Goal: Task Accomplishment & Management: Use online tool/utility

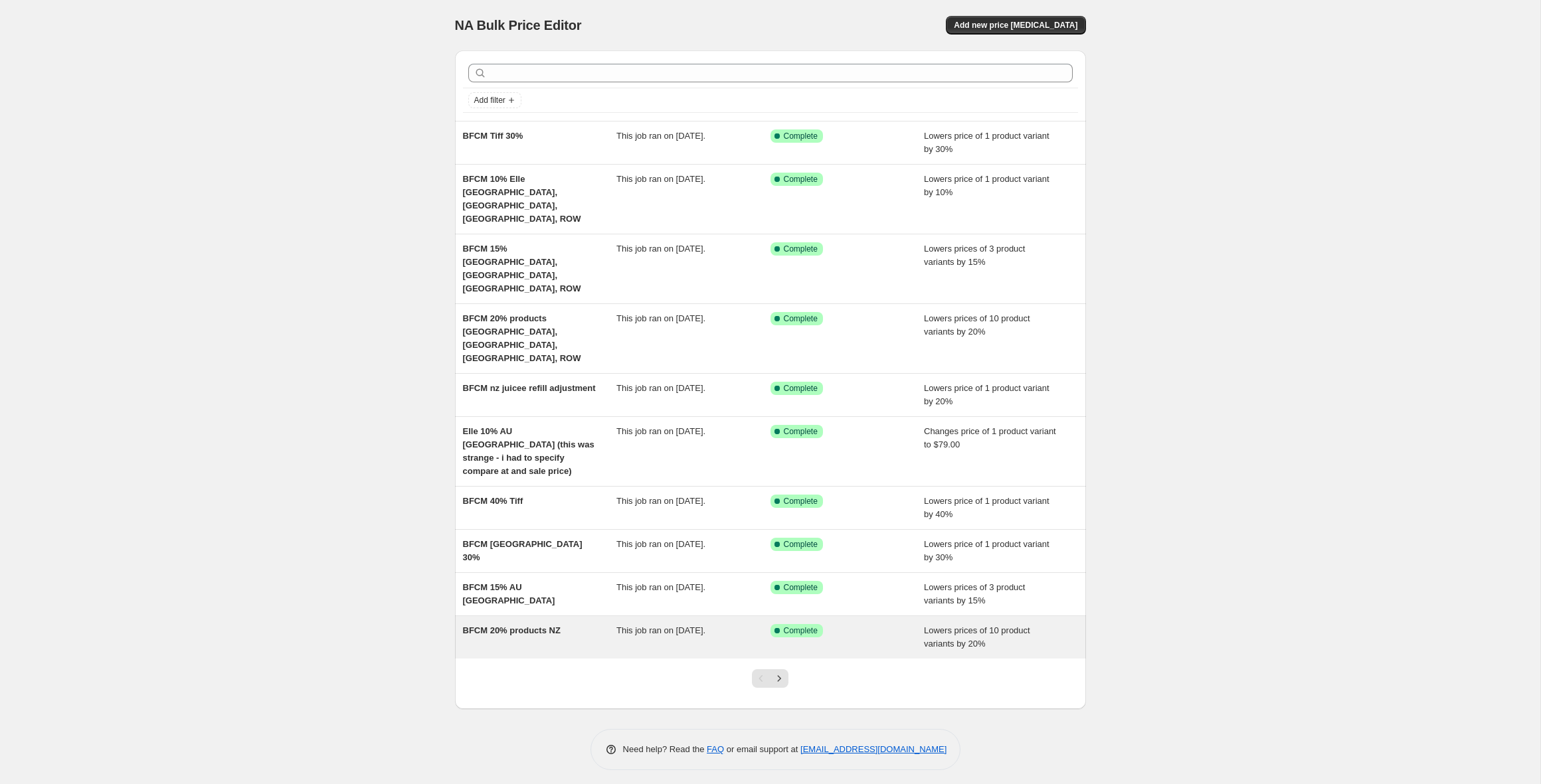
click at [522, 626] on span "BFCM 20% products NZ" at bounding box center [511, 631] width 97 height 10
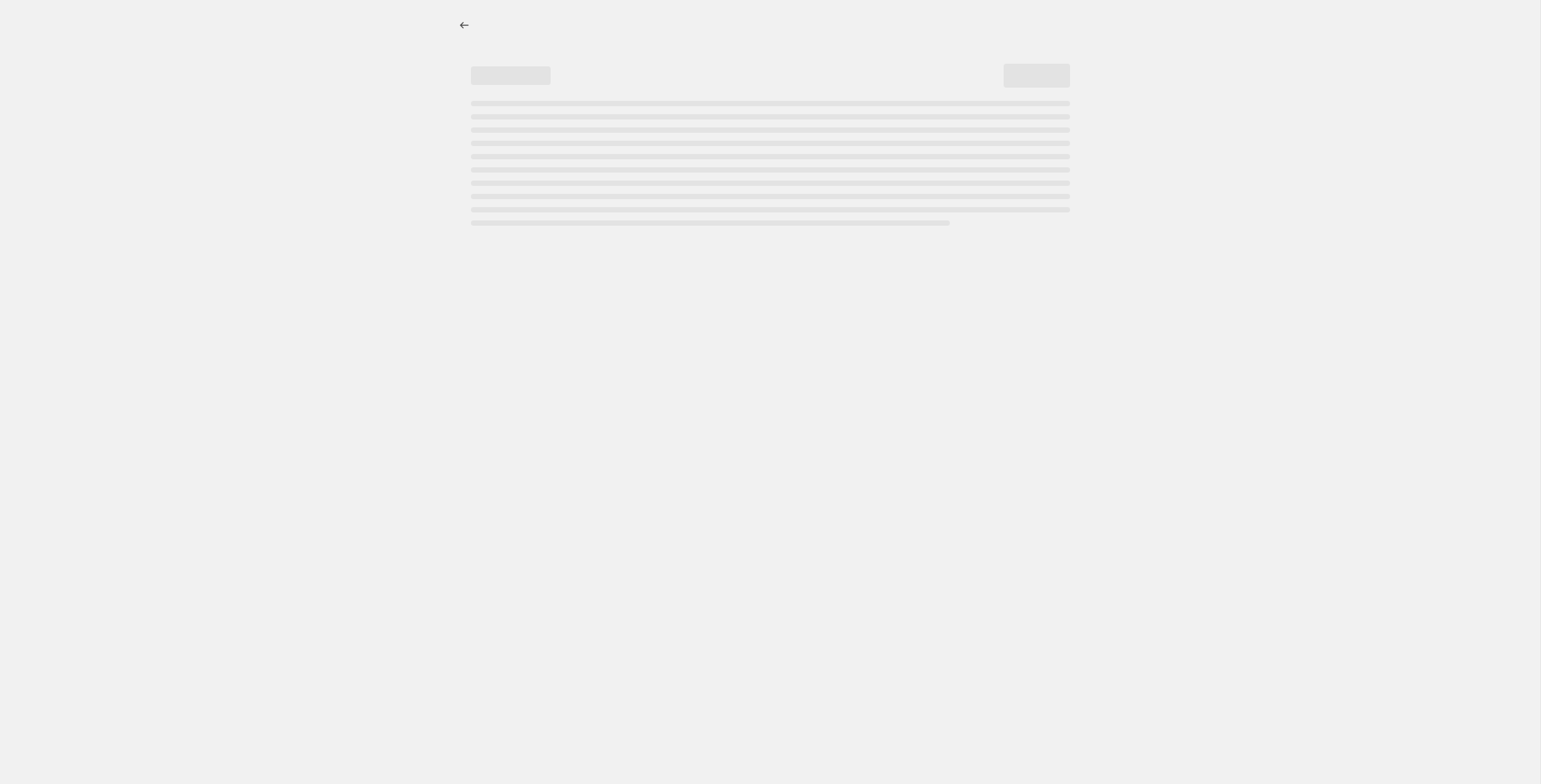
select select "percentage"
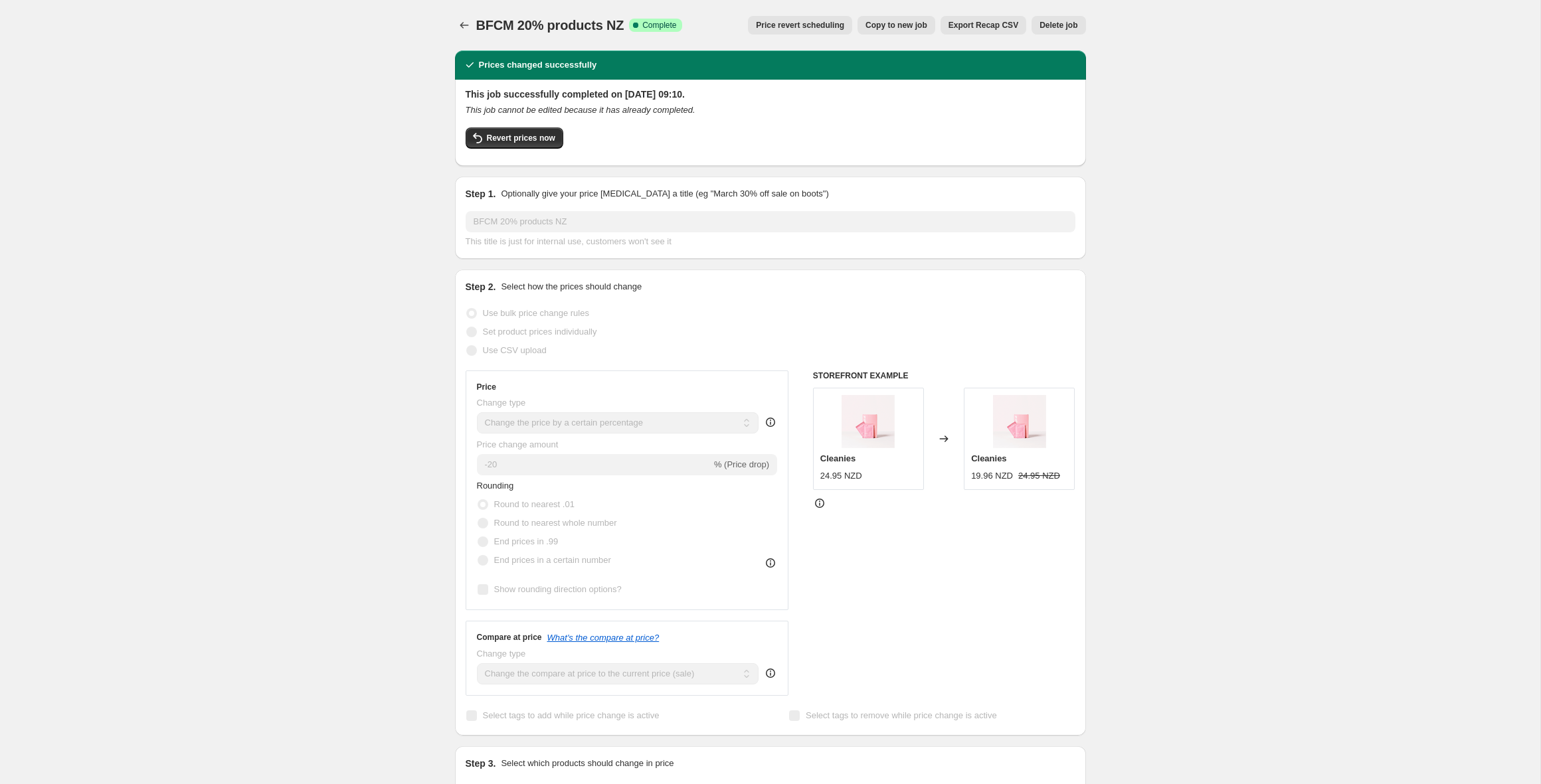
click at [801, 26] on span "Price revert scheduling" at bounding box center [800, 25] width 89 height 10
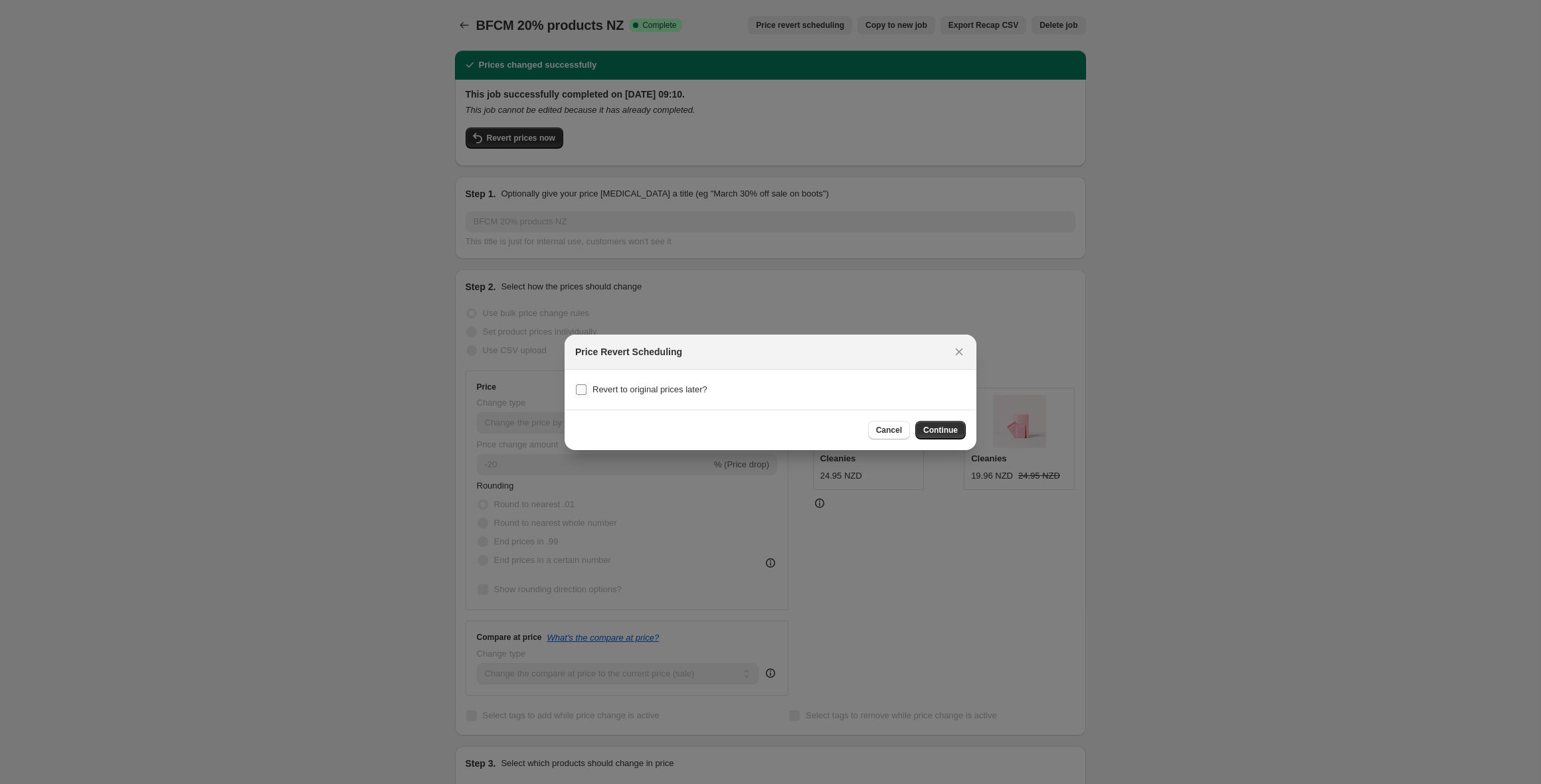
click at [681, 393] on span "Revert to original prices later?" at bounding box center [649, 390] width 114 height 10
click at [586, 393] on input "Revert to original prices later?" at bounding box center [581, 390] width 10 height 10
checkbox input "true"
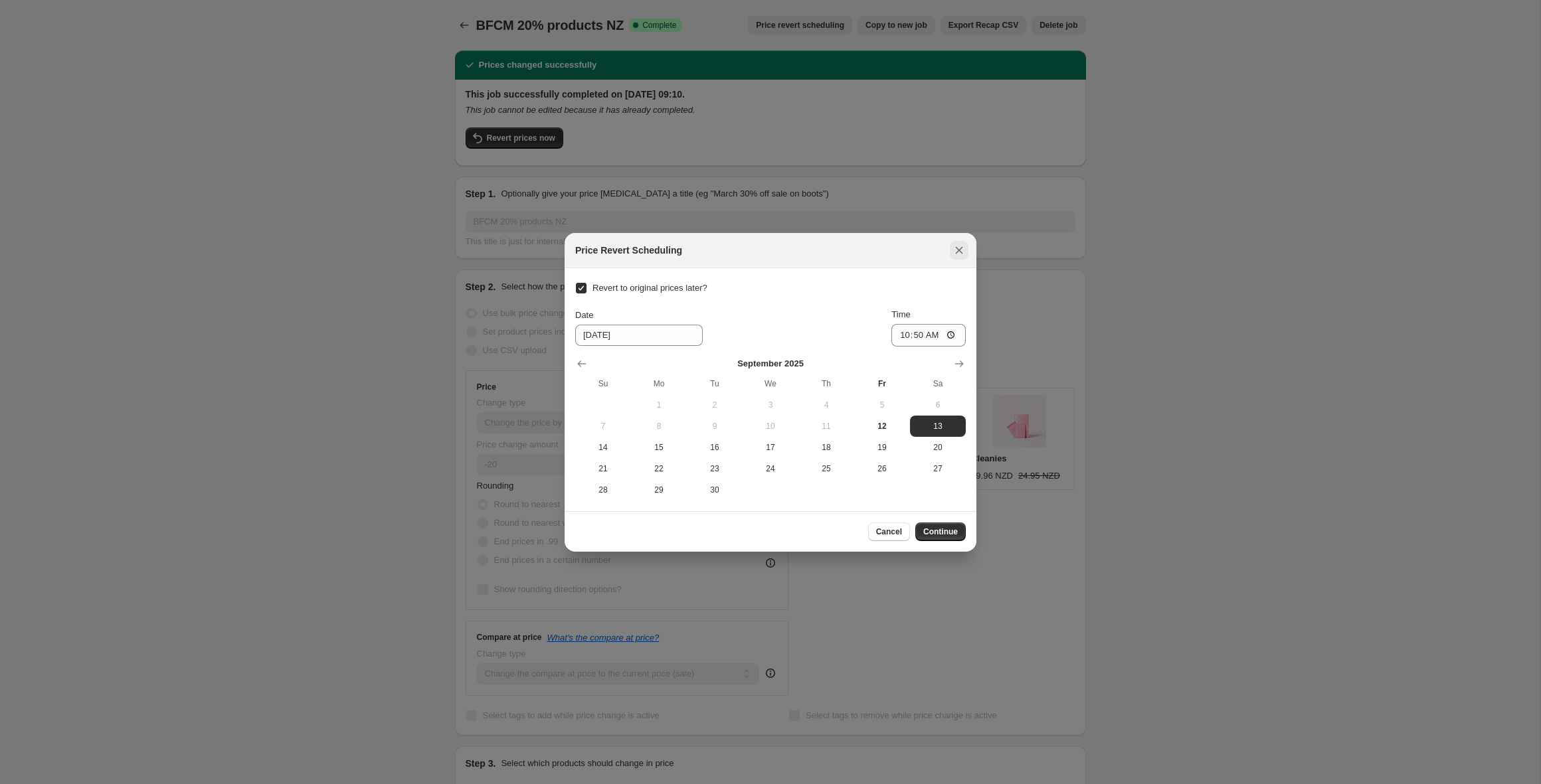
click at [958, 246] on icon "Close" at bounding box center [958, 250] width 13 height 13
checkbox input "false"
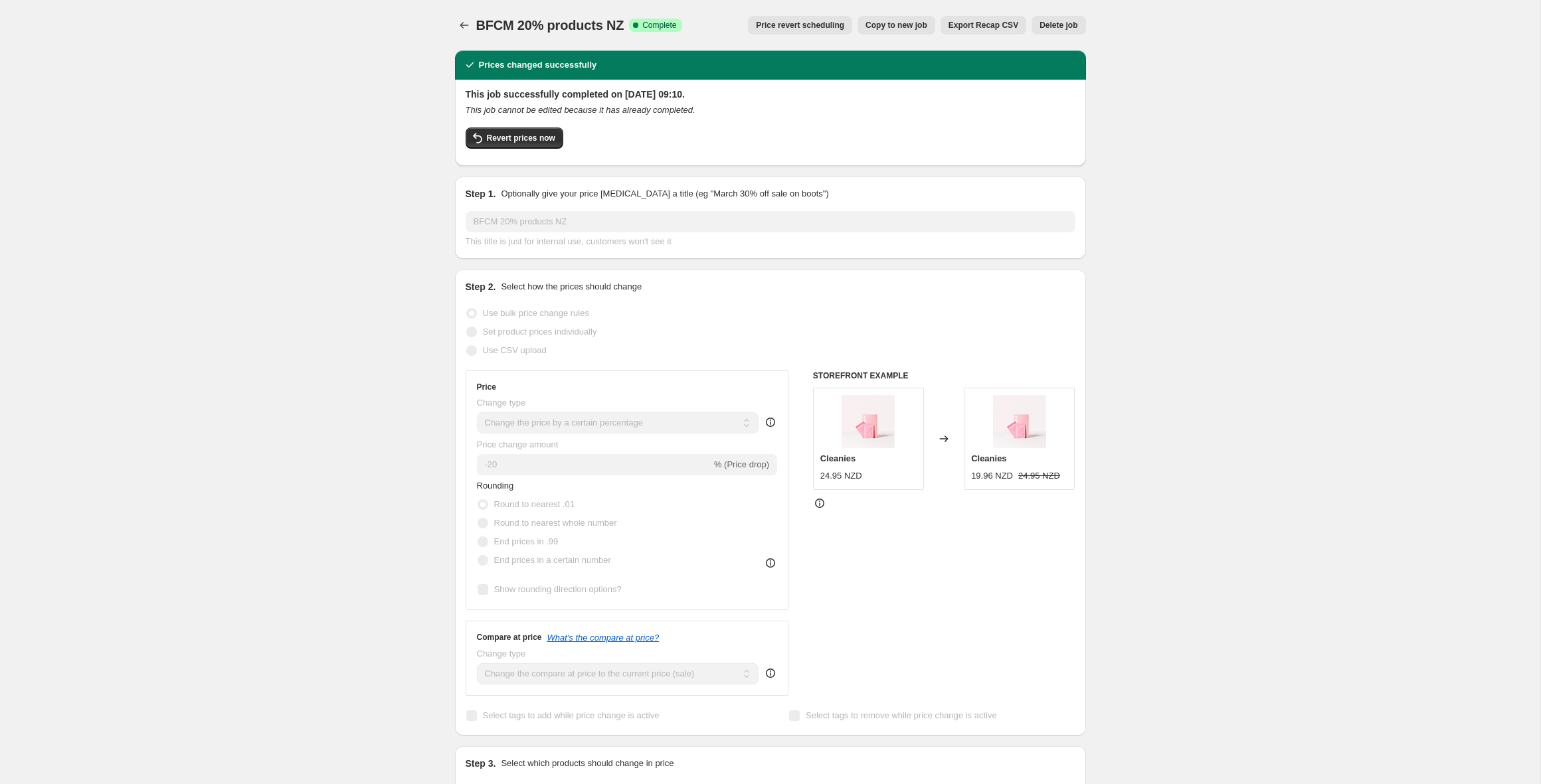
scroll to position [1, 0]
click at [634, 15] on div "BFCM 20% products NZ. This page is ready BFCM 20% products NZ Success Complete …" at bounding box center [770, 24] width 631 height 51
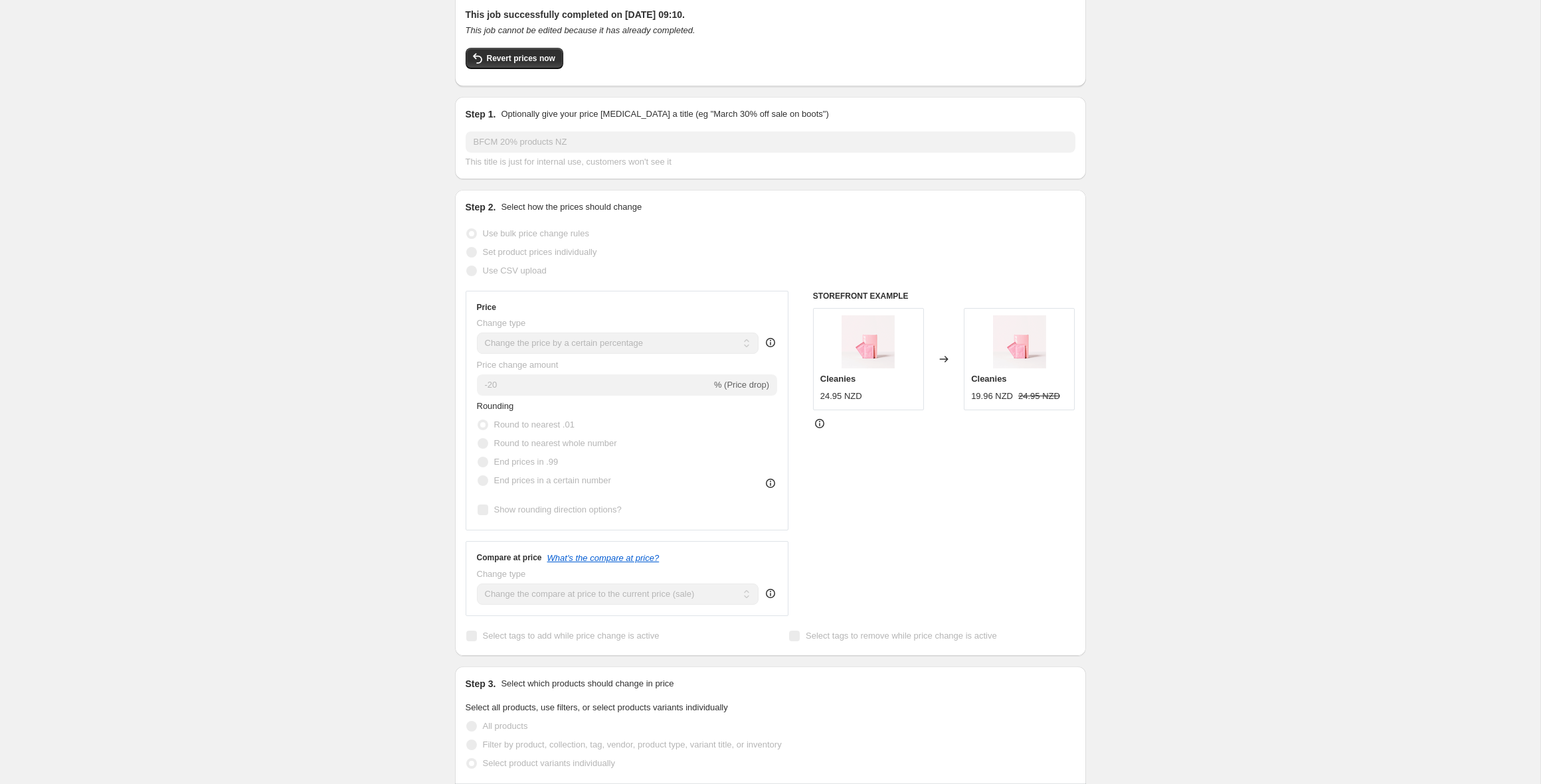
scroll to position [0, 0]
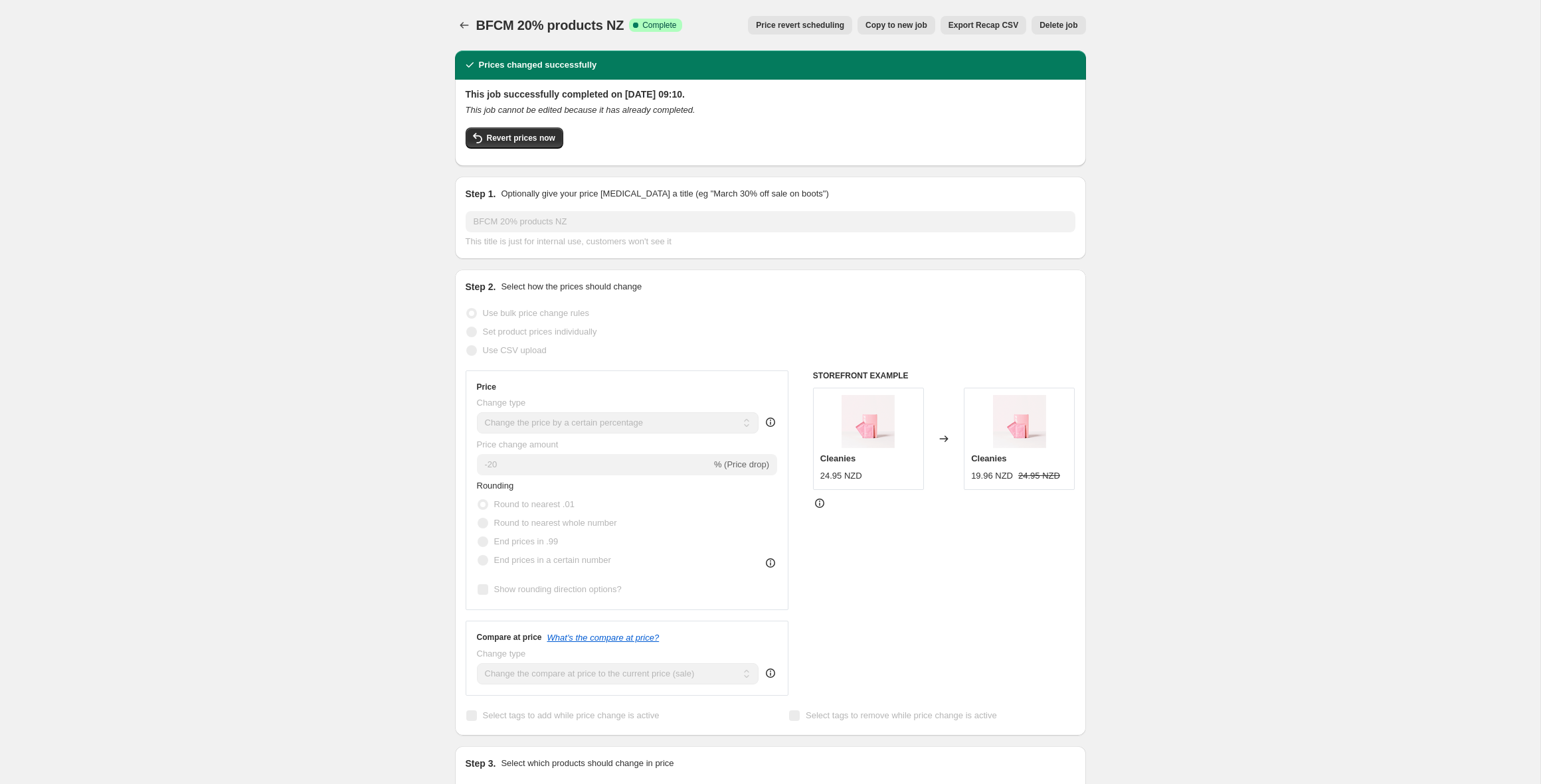
click at [797, 24] on span "Price revert scheduling" at bounding box center [800, 25] width 89 height 10
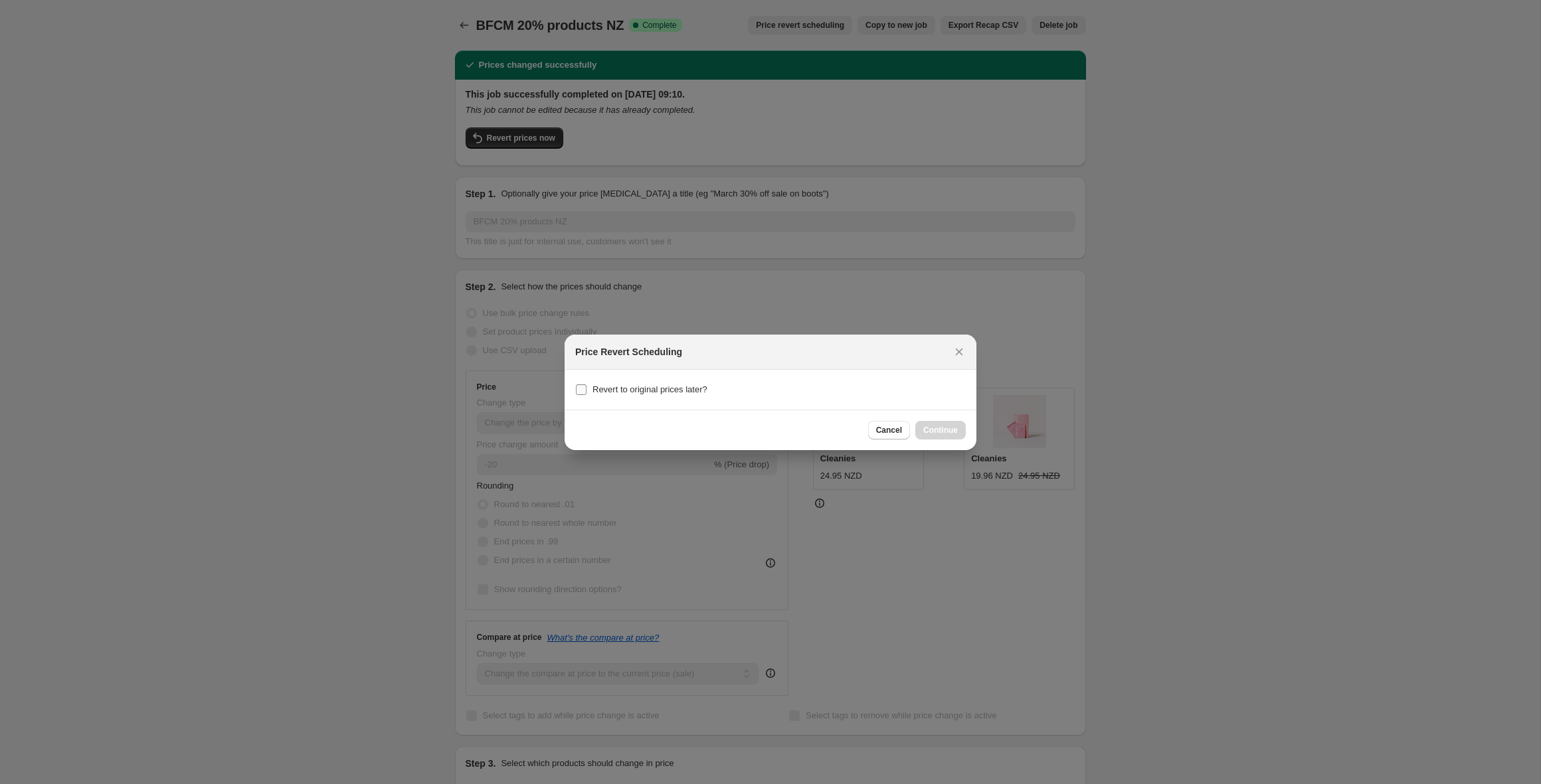
click at [630, 391] on span "Revert to original prices later?" at bounding box center [649, 390] width 114 height 10
click at [586, 391] on input "Revert to original prices later?" at bounding box center [581, 390] width 10 height 10
checkbox input "true"
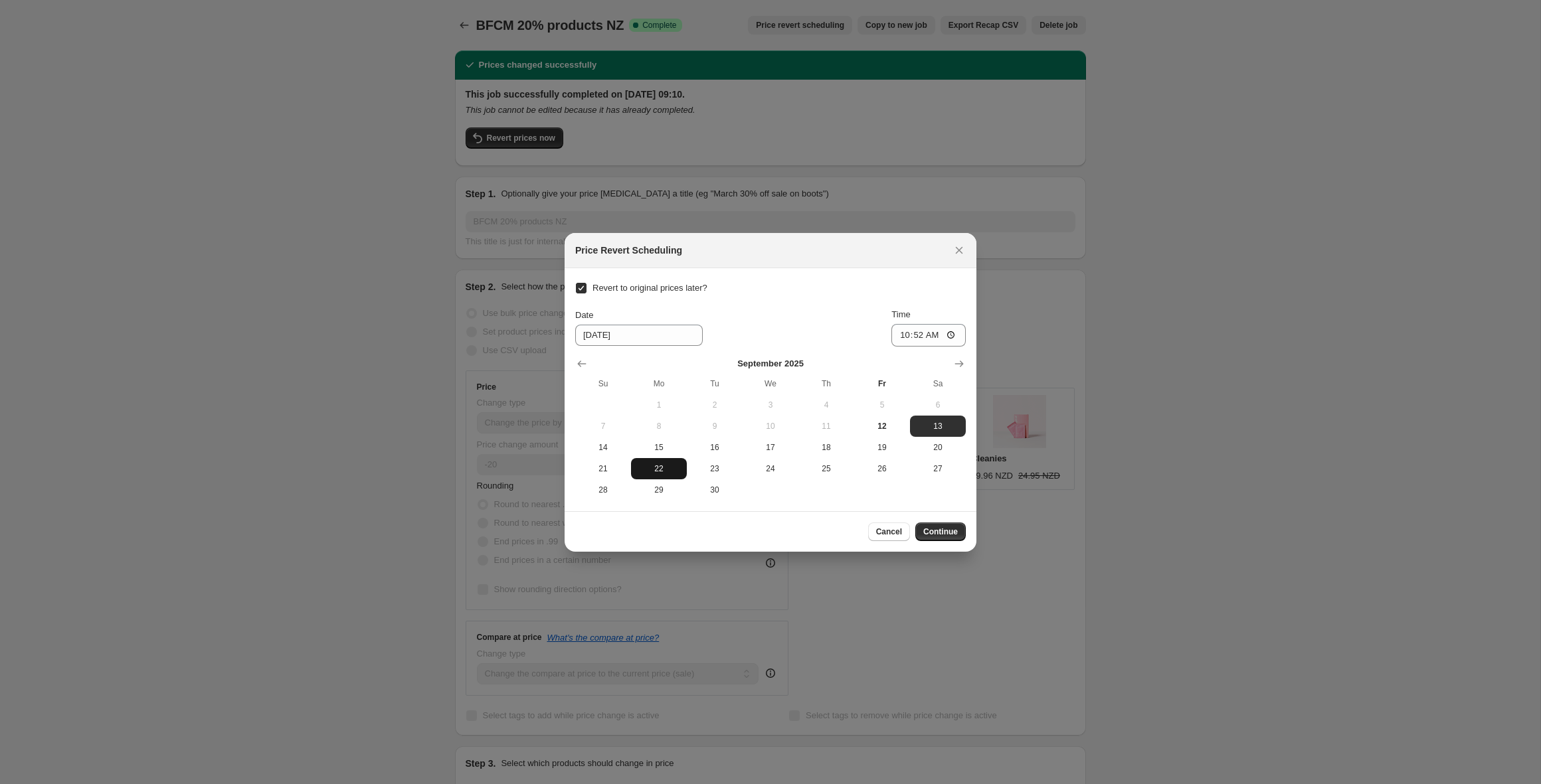
click at [652, 460] on button "22" at bounding box center [659, 468] width 56 height 22
type input "[DATE]"
click at [925, 333] on input "10:52" at bounding box center [928, 335] width 74 height 22
click at [907, 338] on input "22:52" at bounding box center [928, 335] width 74 height 22
click at [902, 335] on input "22:52" at bounding box center [928, 335] width 74 height 22
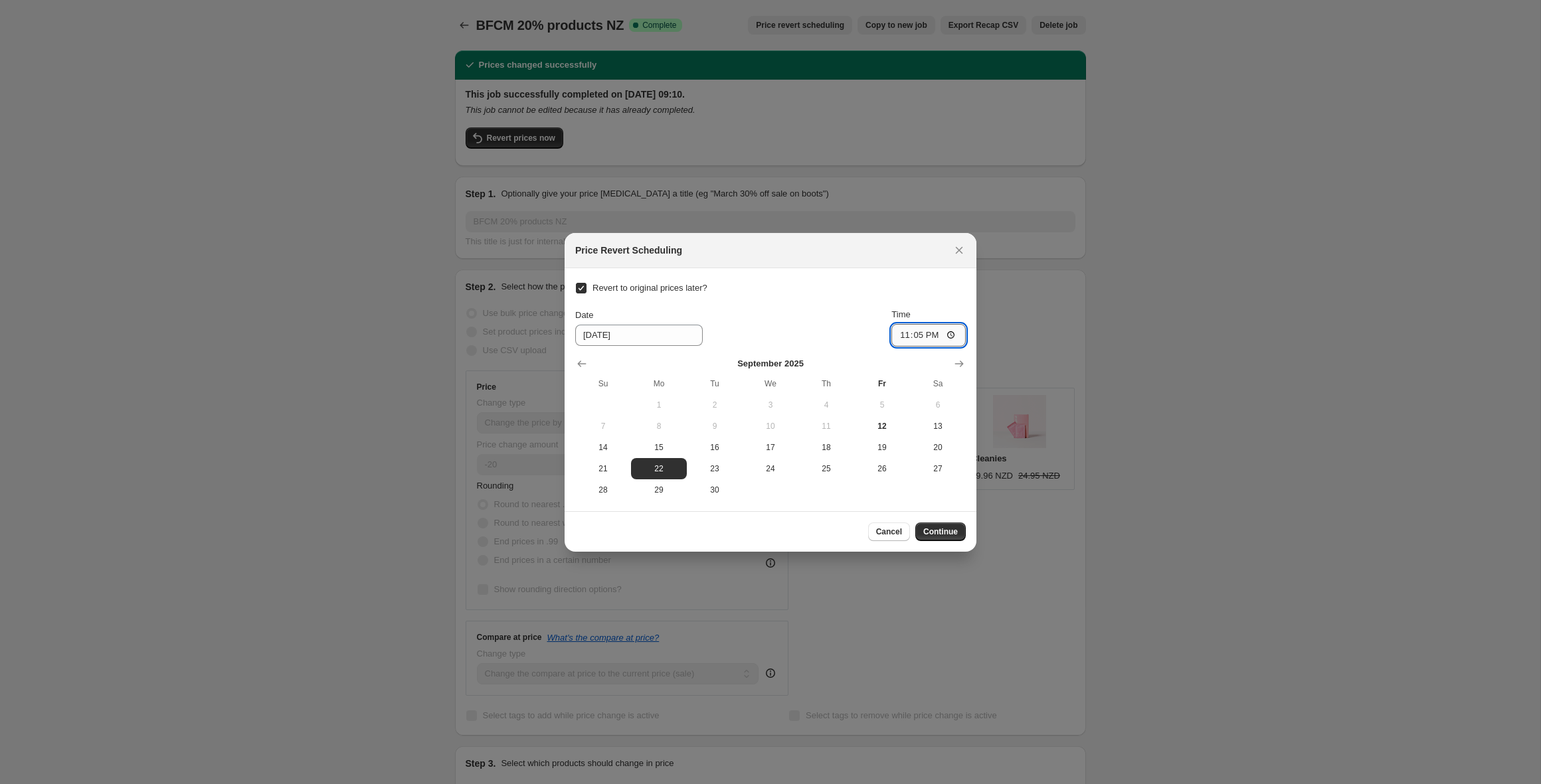
type input "23:59"
click at [662, 442] on span "15" at bounding box center [659, 448] width 45 height 10
type input "[DATE]"
click at [955, 251] on icon "Close" at bounding box center [958, 250] width 13 height 13
checkbox input "false"
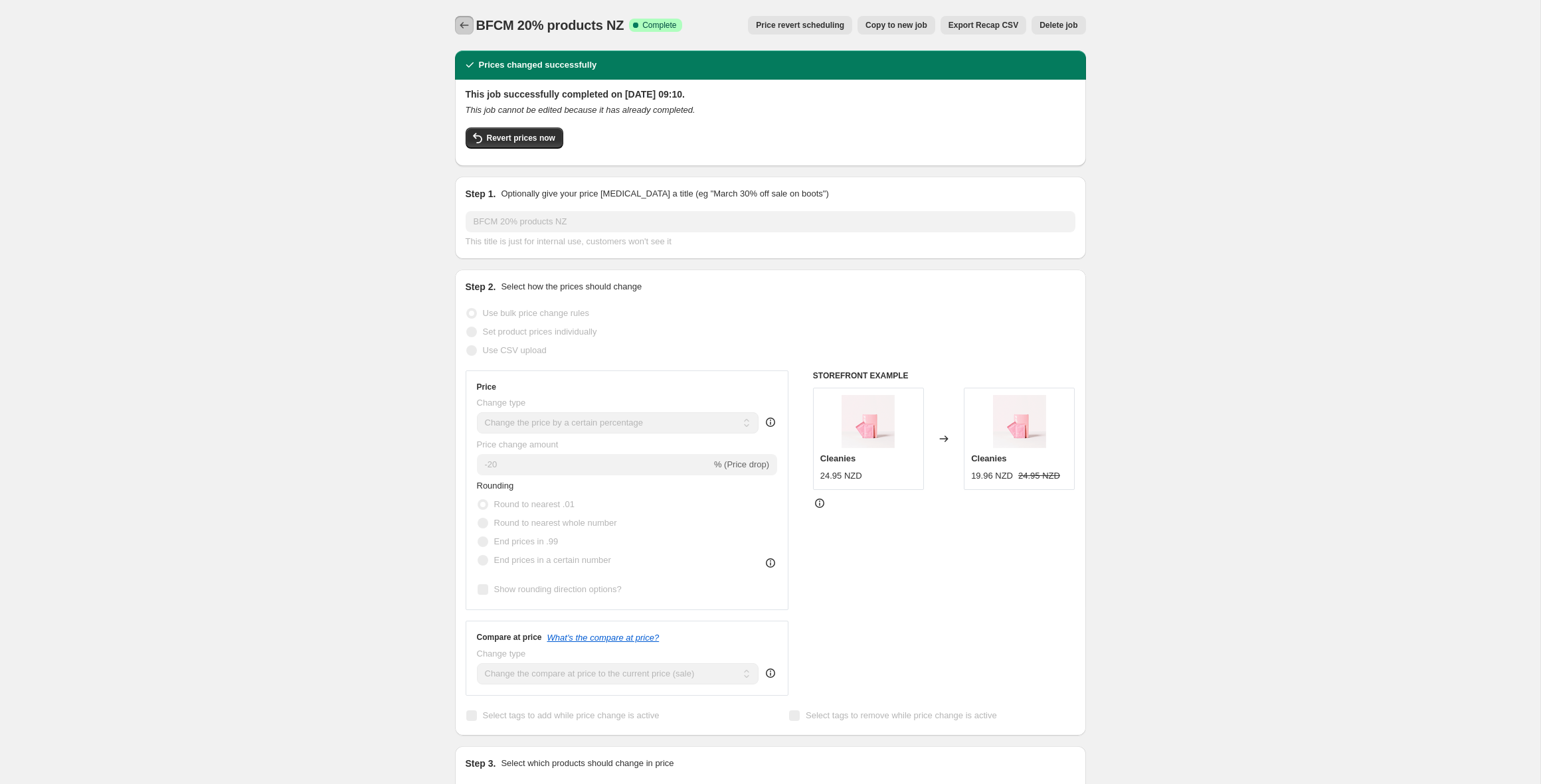
click at [467, 28] on icon "Price change jobs" at bounding box center [464, 25] width 13 height 13
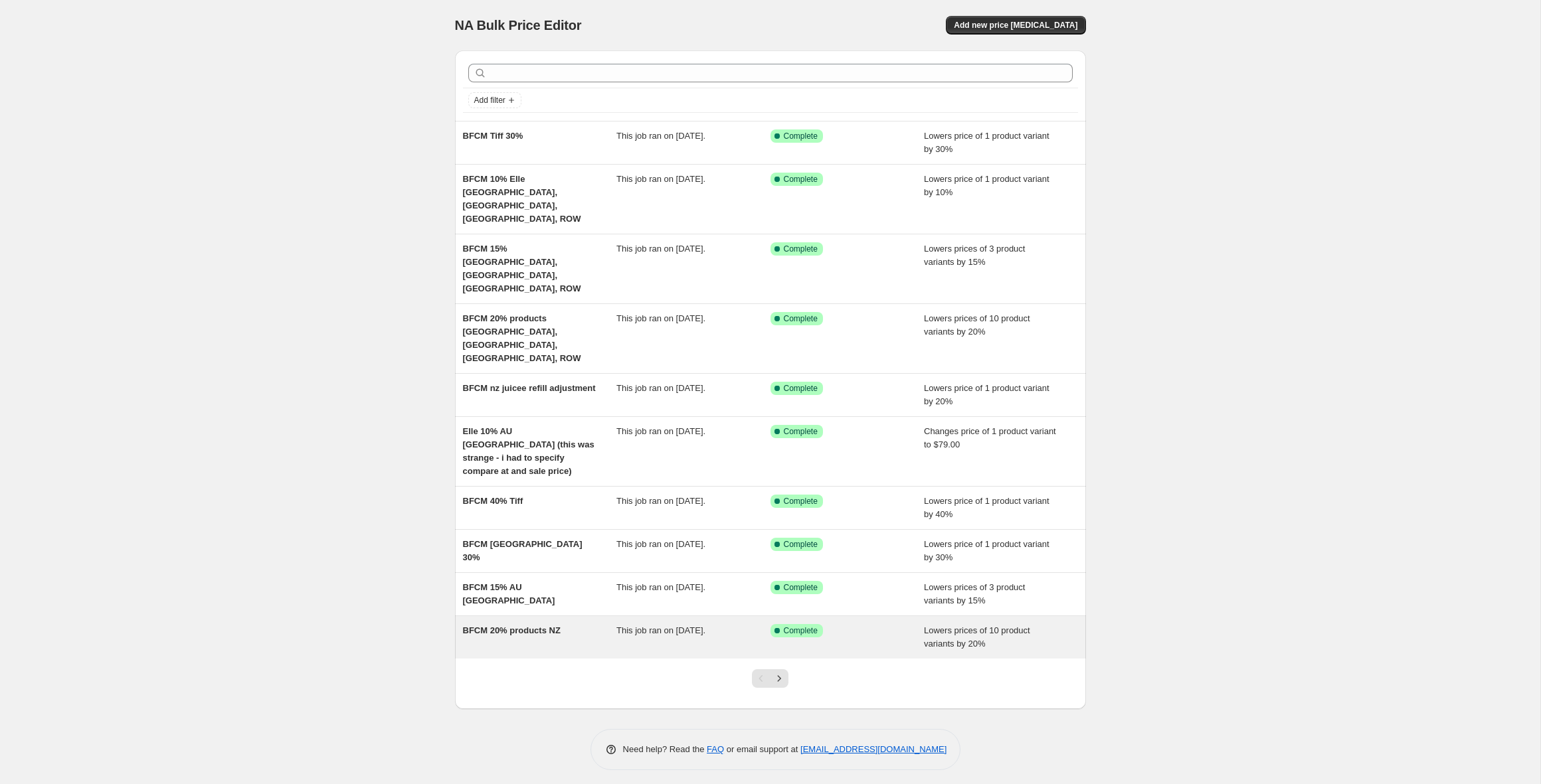
click at [543, 626] on span "BFCM 20% products NZ" at bounding box center [511, 631] width 97 height 10
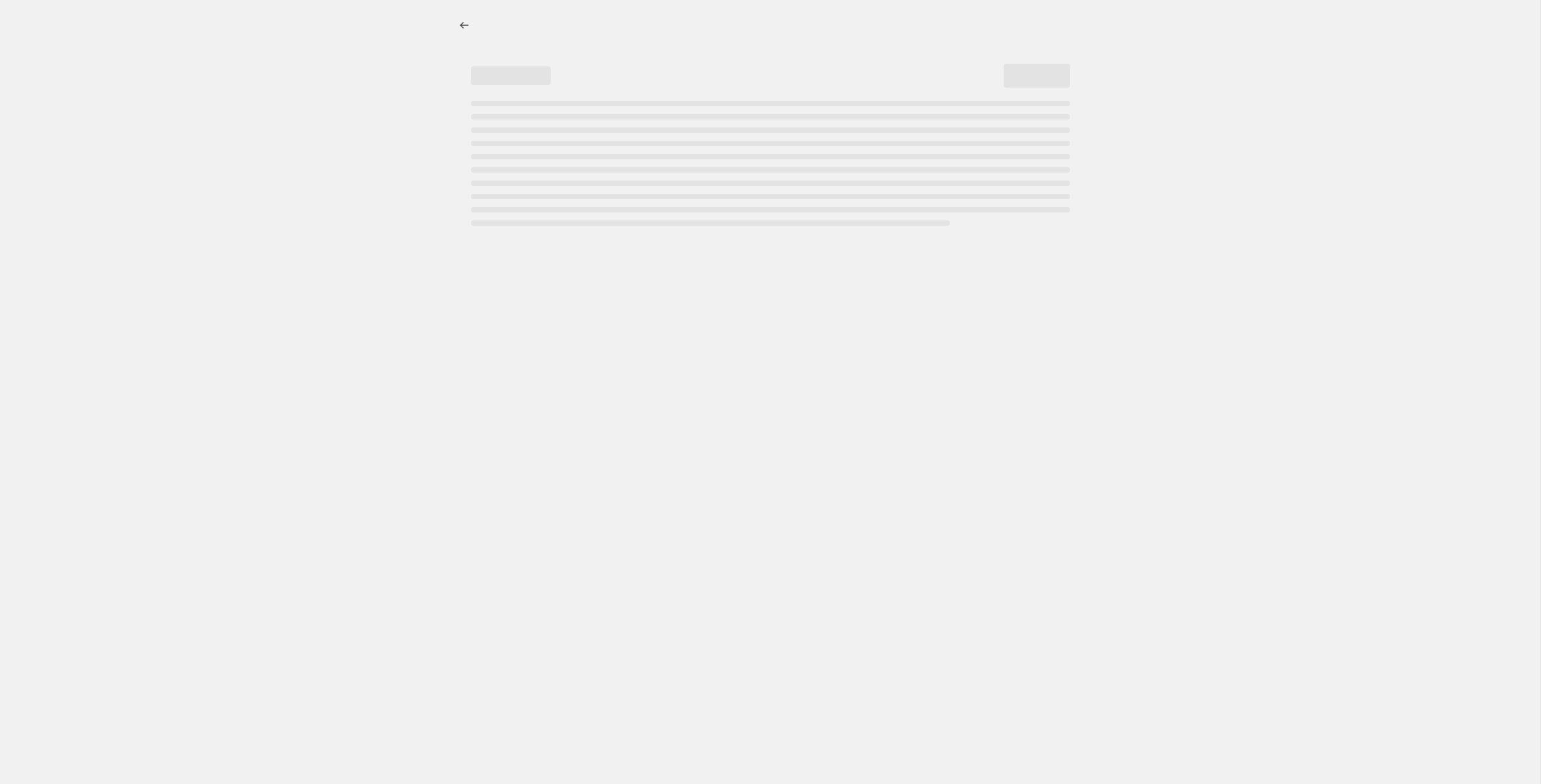
select select "percentage"
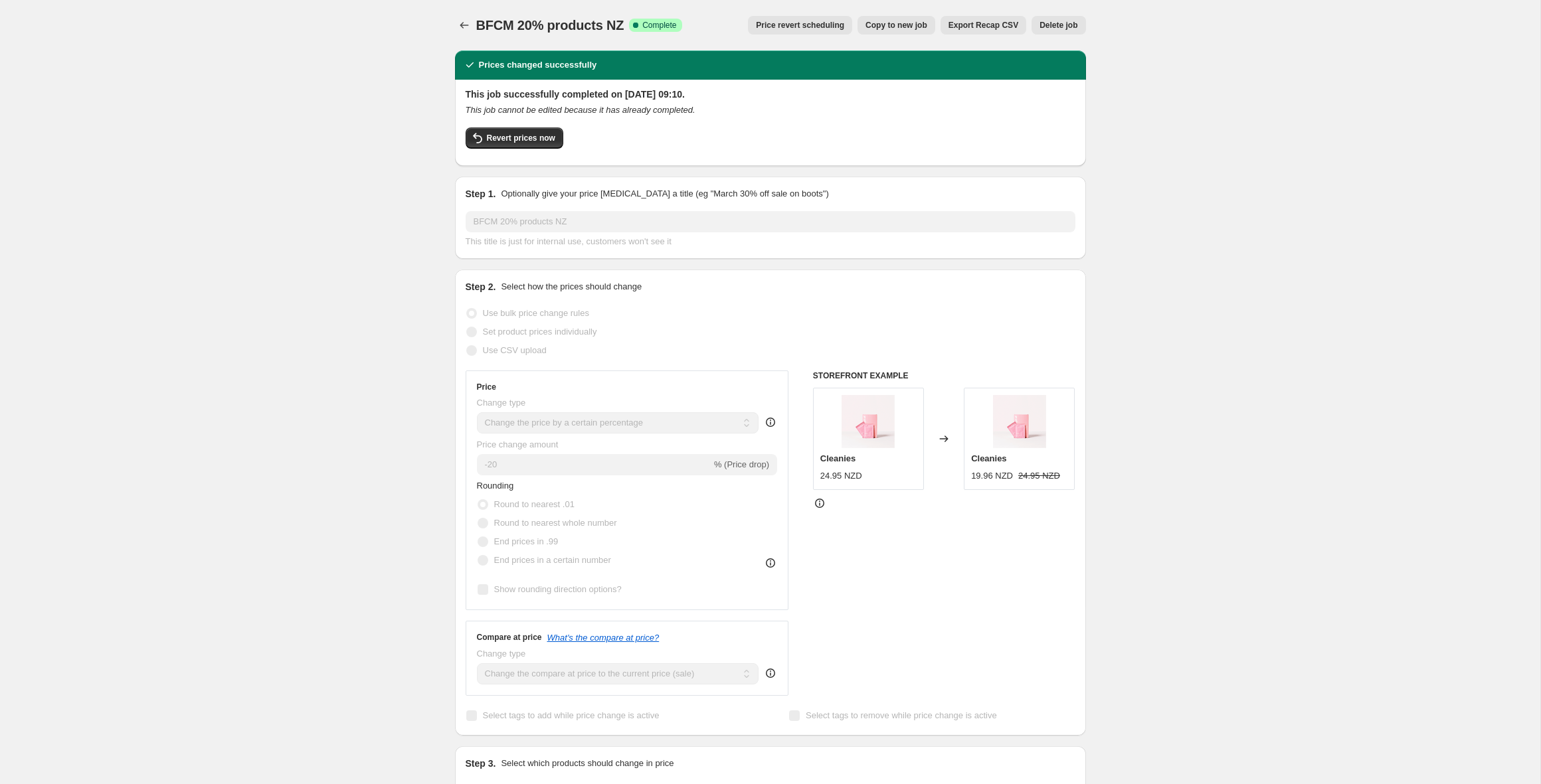
click at [777, 30] on span "Price revert scheduling" at bounding box center [800, 25] width 89 height 10
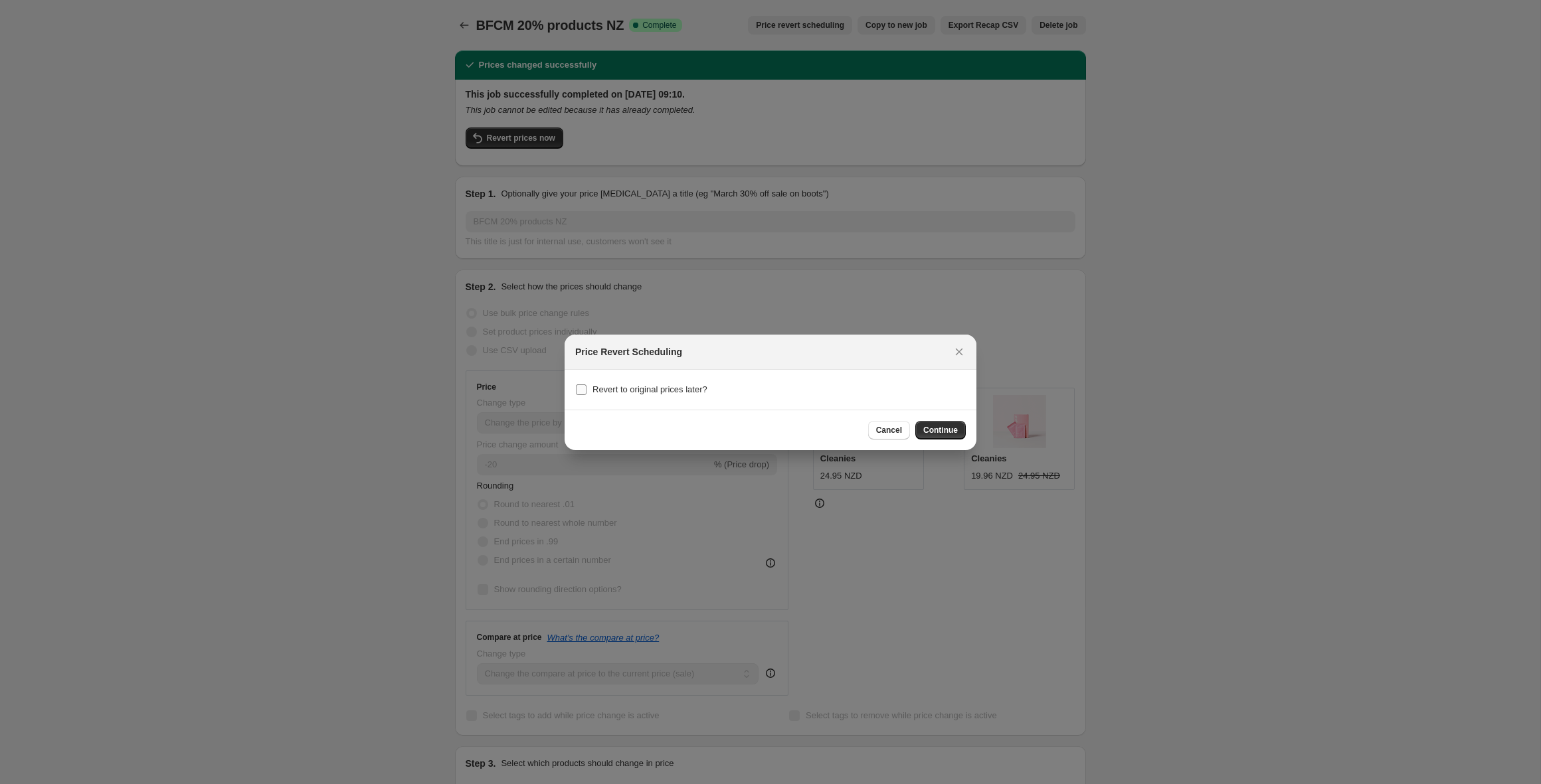
click at [630, 392] on span "Revert to original prices later?" at bounding box center [649, 390] width 114 height 10
click at [586, 392] on input "Revert to original prices later?" at bounding box center [581, 390] width 10 height 10
checkbox input "true"
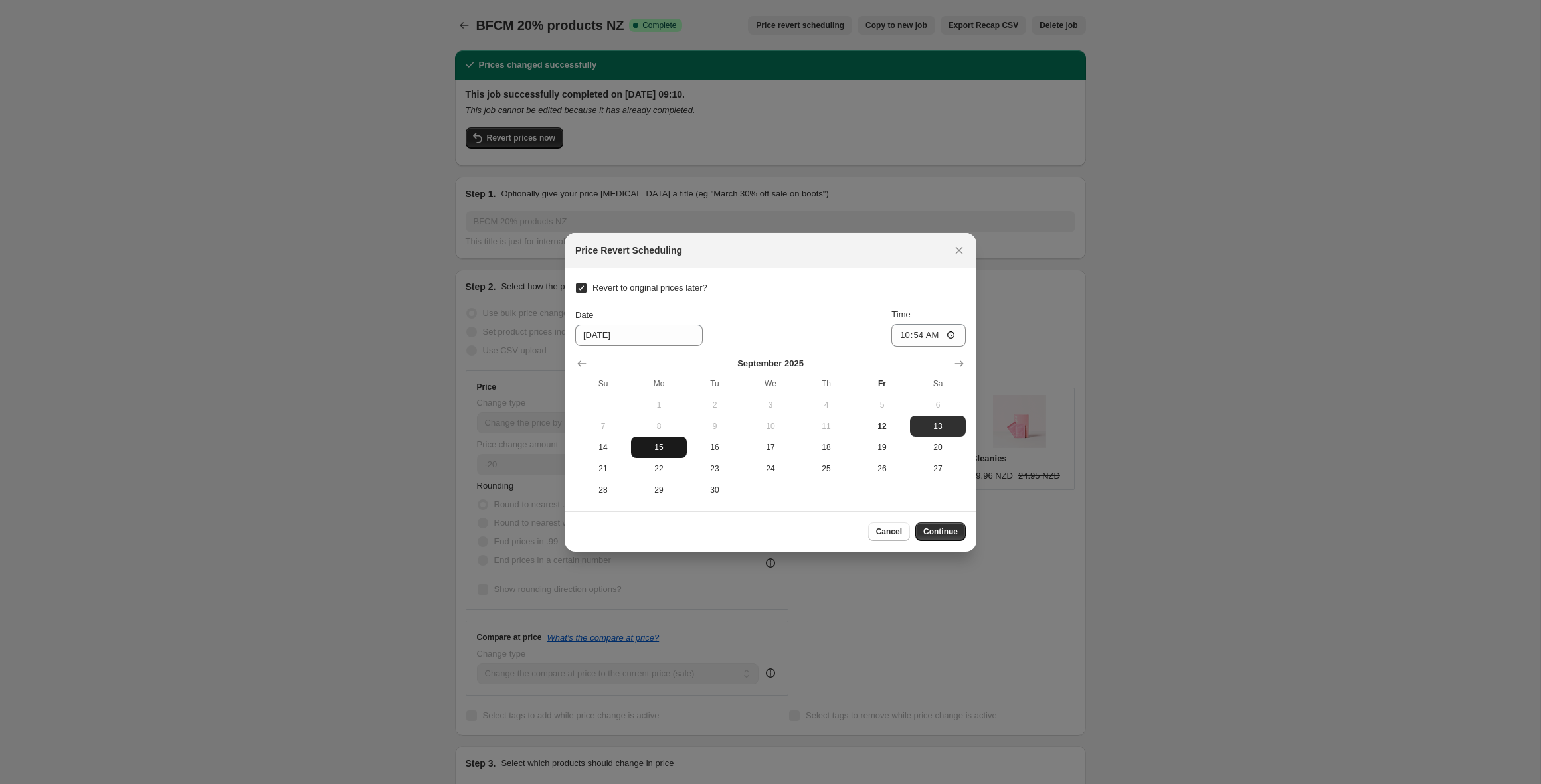
click at [659, 442] on span "15" at bounding box center [659, 448] width 45 height 10
type input "[DATE]"
click at [958, 256] on icon "Close" at bounding box center [958, 250] width 13 height 13
checkbox input "false"
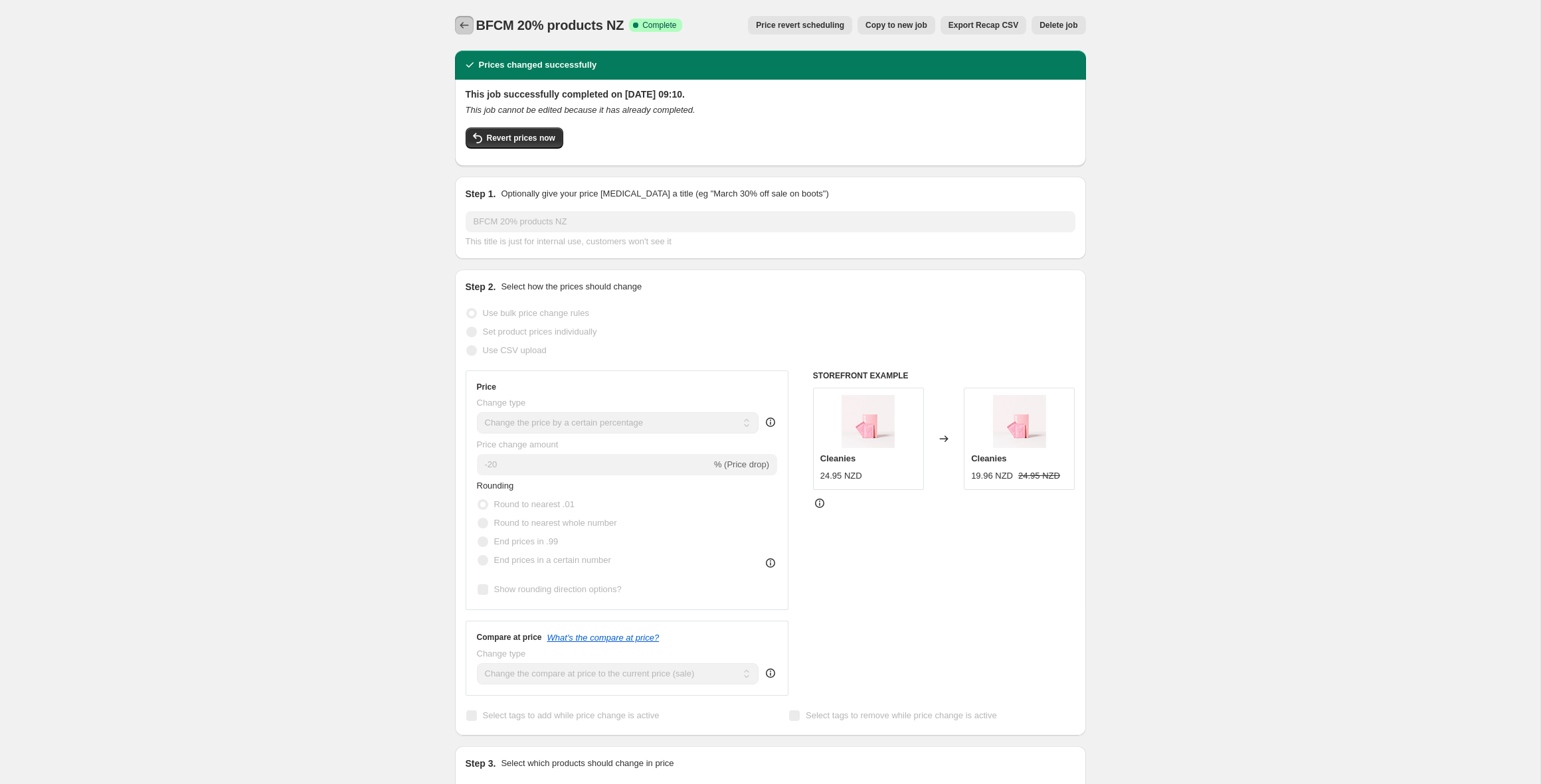
click at [458, 25] on icon "Price change jobs" at bounding box center [464, 25] width 13 height 13
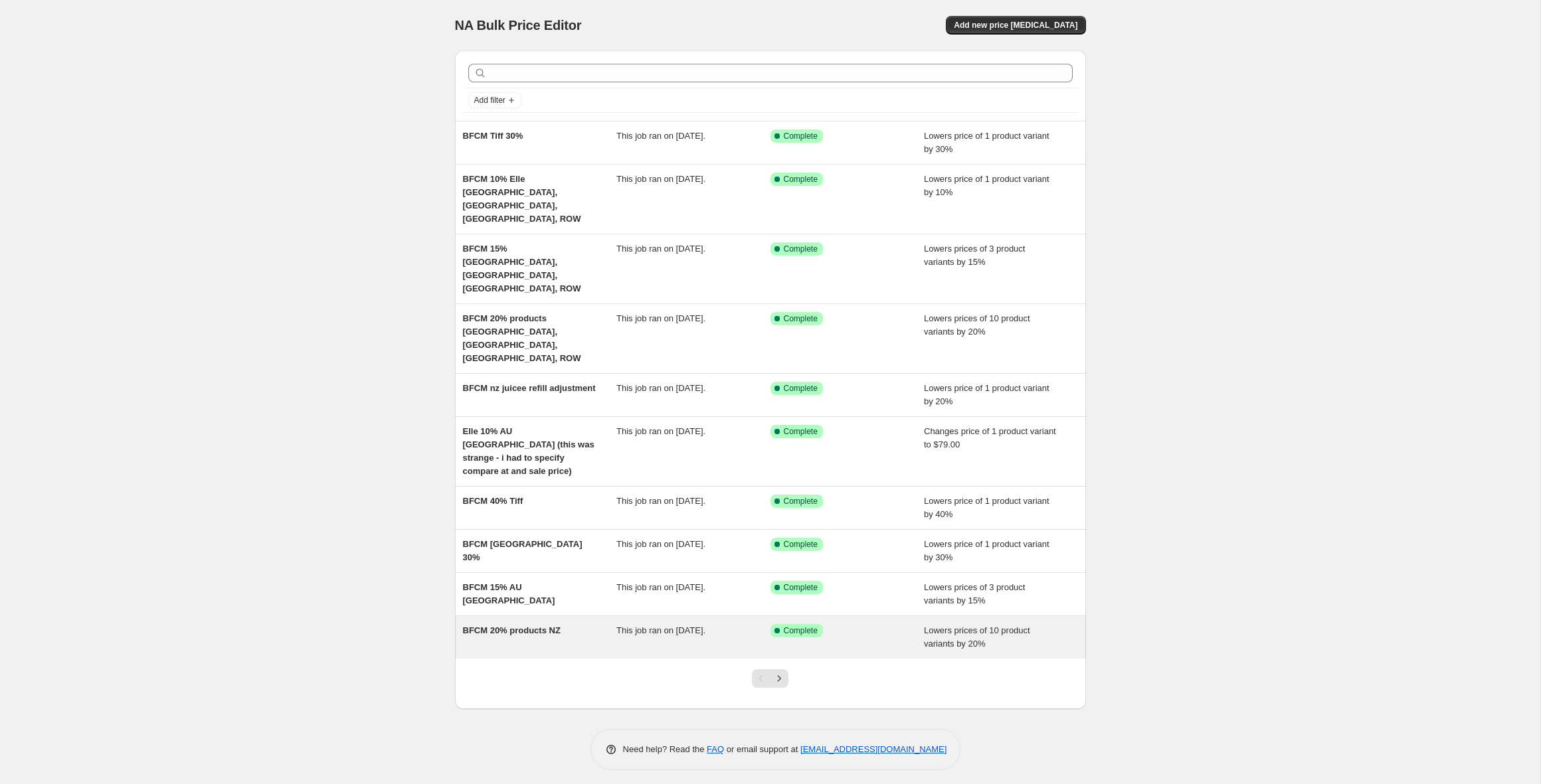
click at [502, 624] on div "BFCM 20% products NZ" at bounding box center [540, 637] width 154 height 27
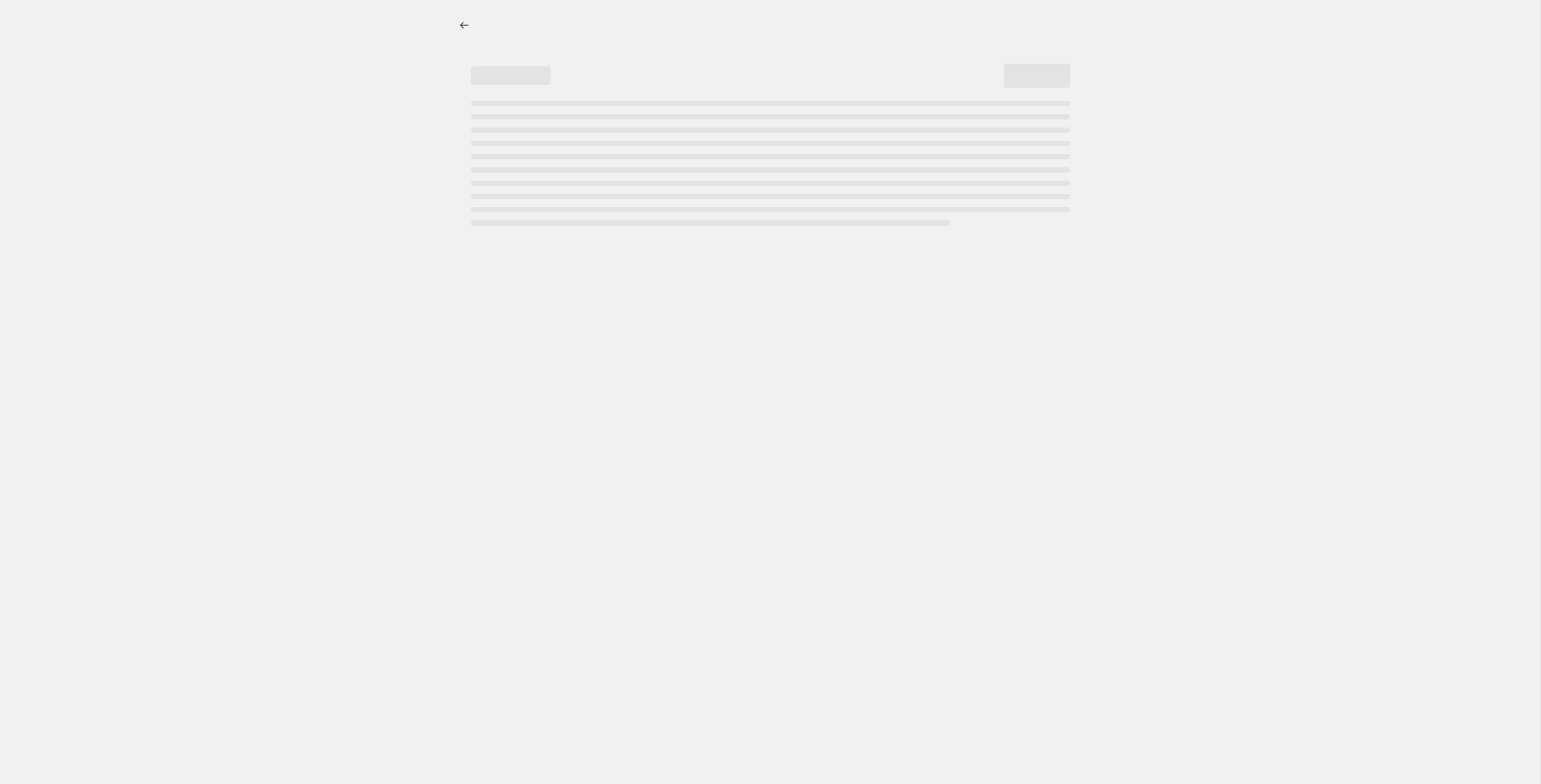
select select "percentage"
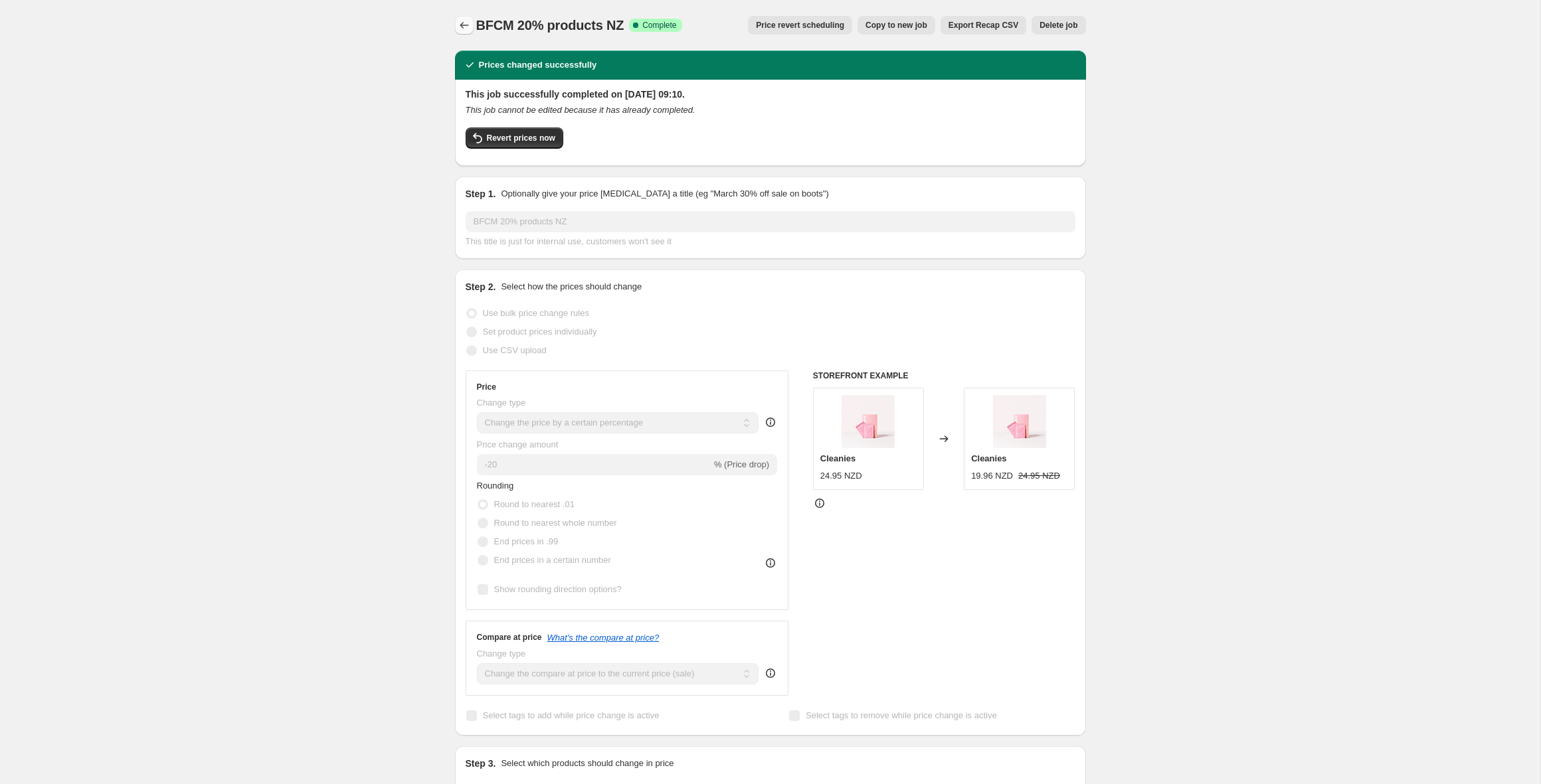
click at [461, 29] on icon "Price change jobs" at bounding box center [464, 25] width 13 height 13
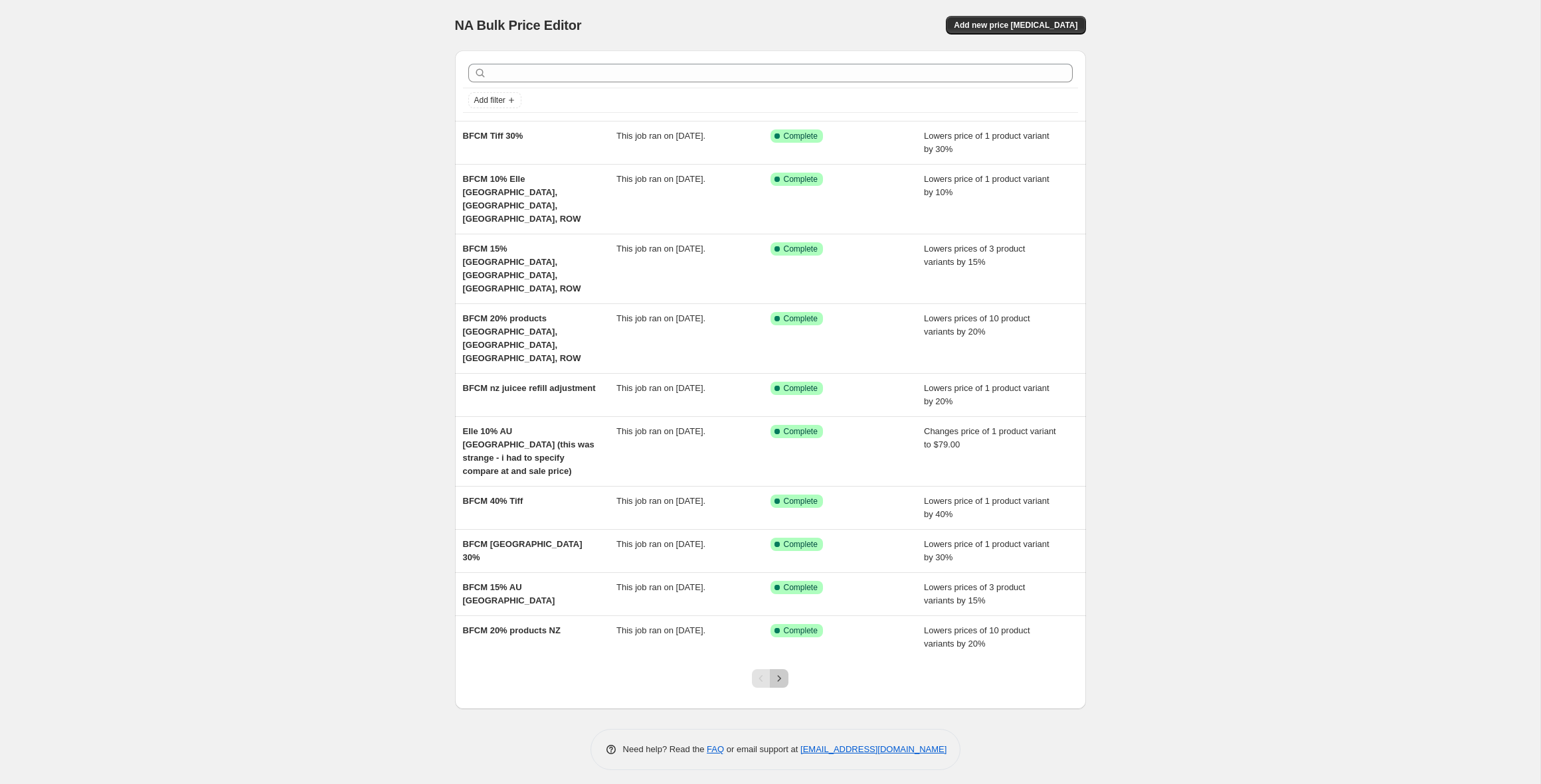
click at [778, 672] on icon "Next" at bounding box center [778, 678] width 13 height 13
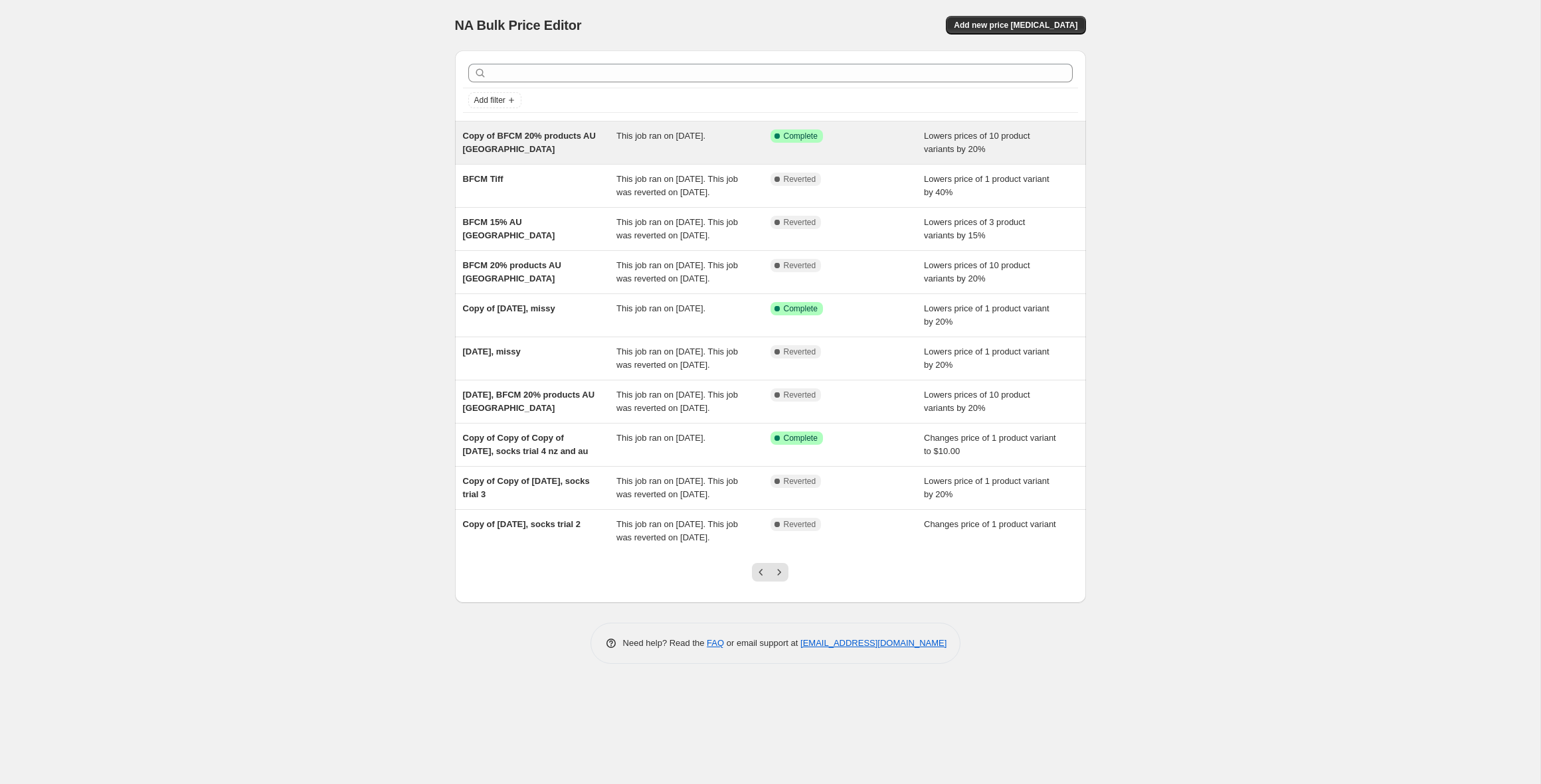
click at [549, 143] on div "Copy of BFCM 20% products AU [GEOGRAPHIC_DATA]" at bounding box center [540, 142] width 154 height 27
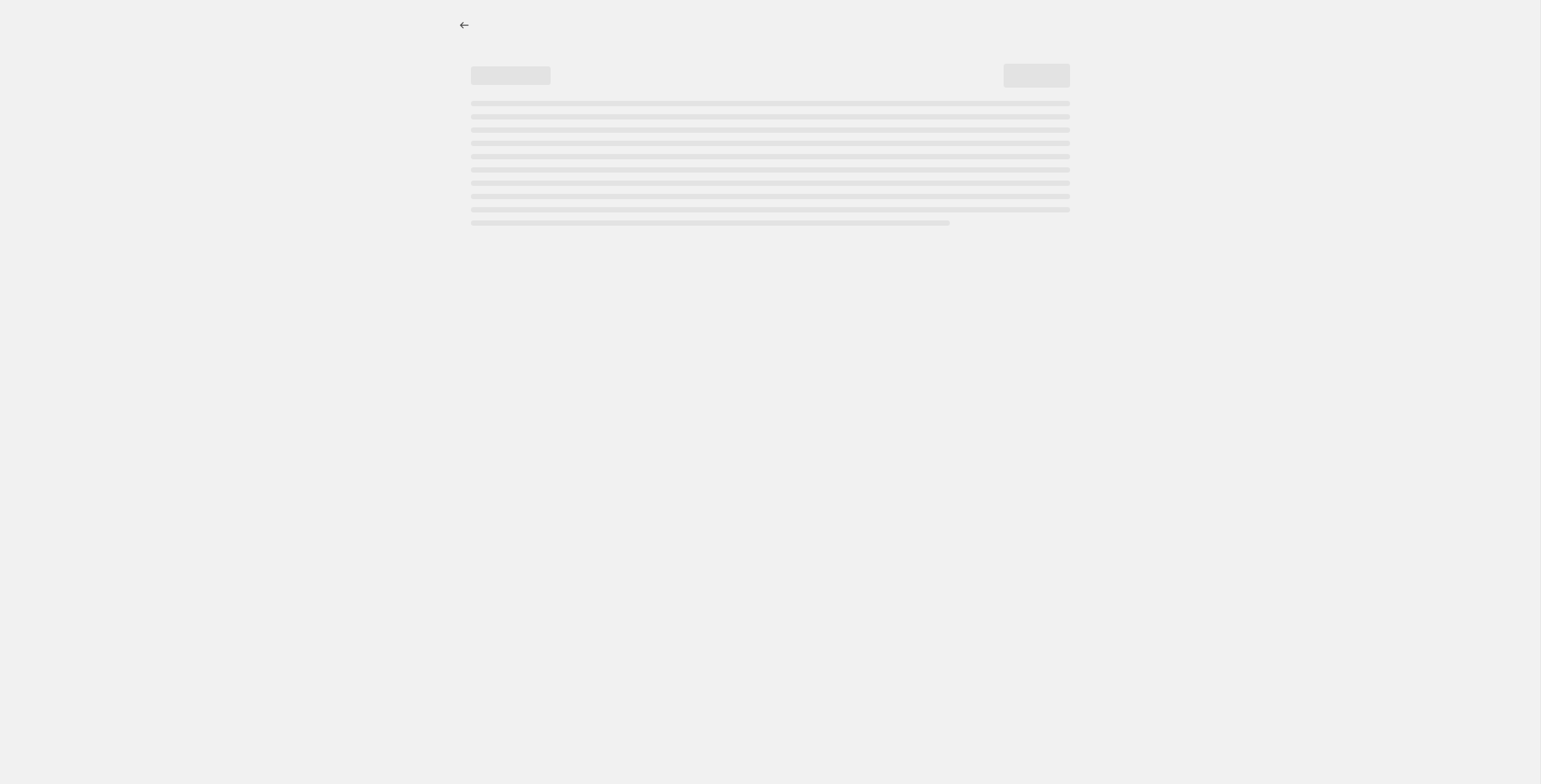
select select "percentage"
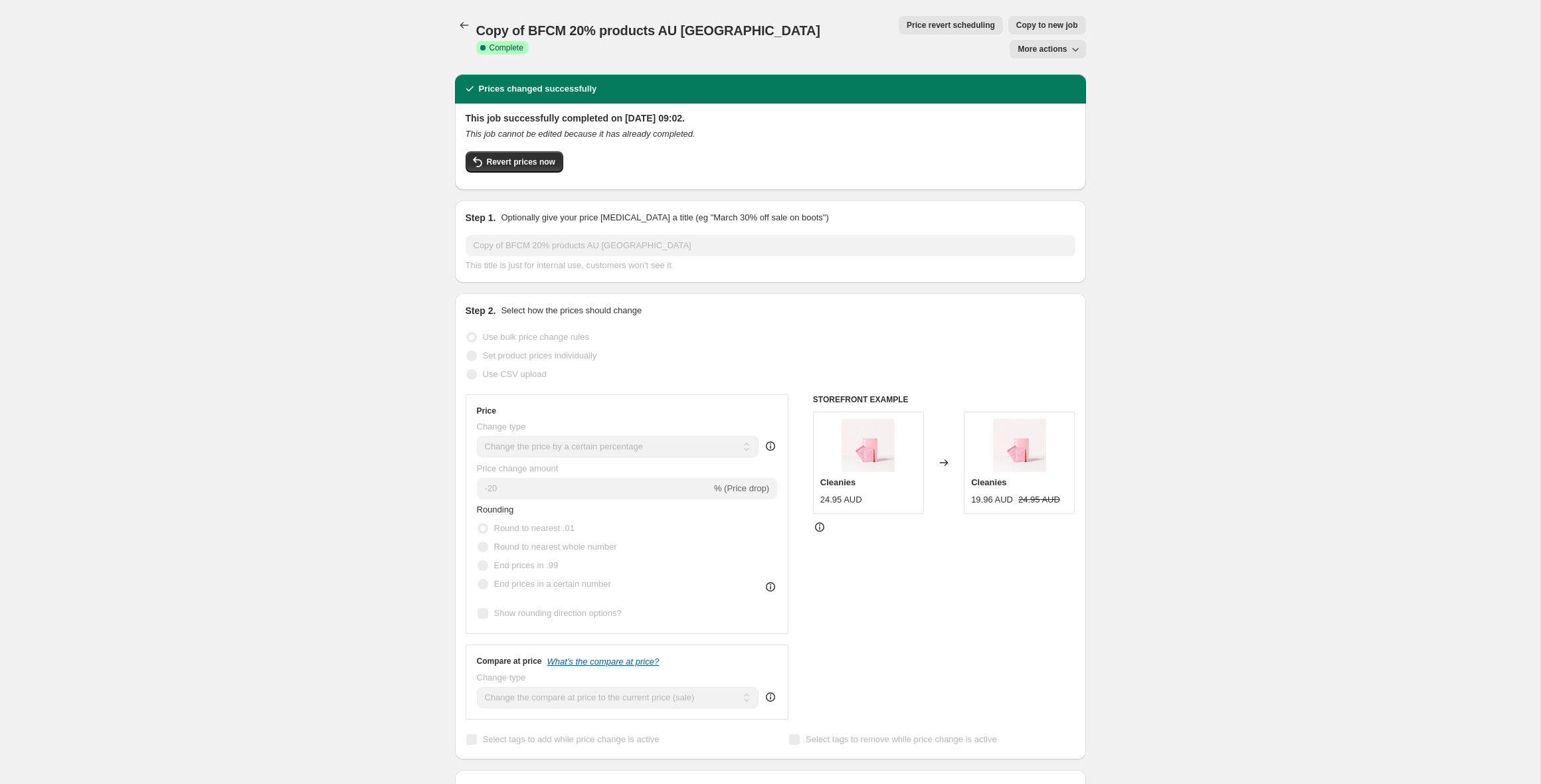
click at [907, 24] on span "Price revert scheduling" at bounding box center [950, 25] width 89 height 10
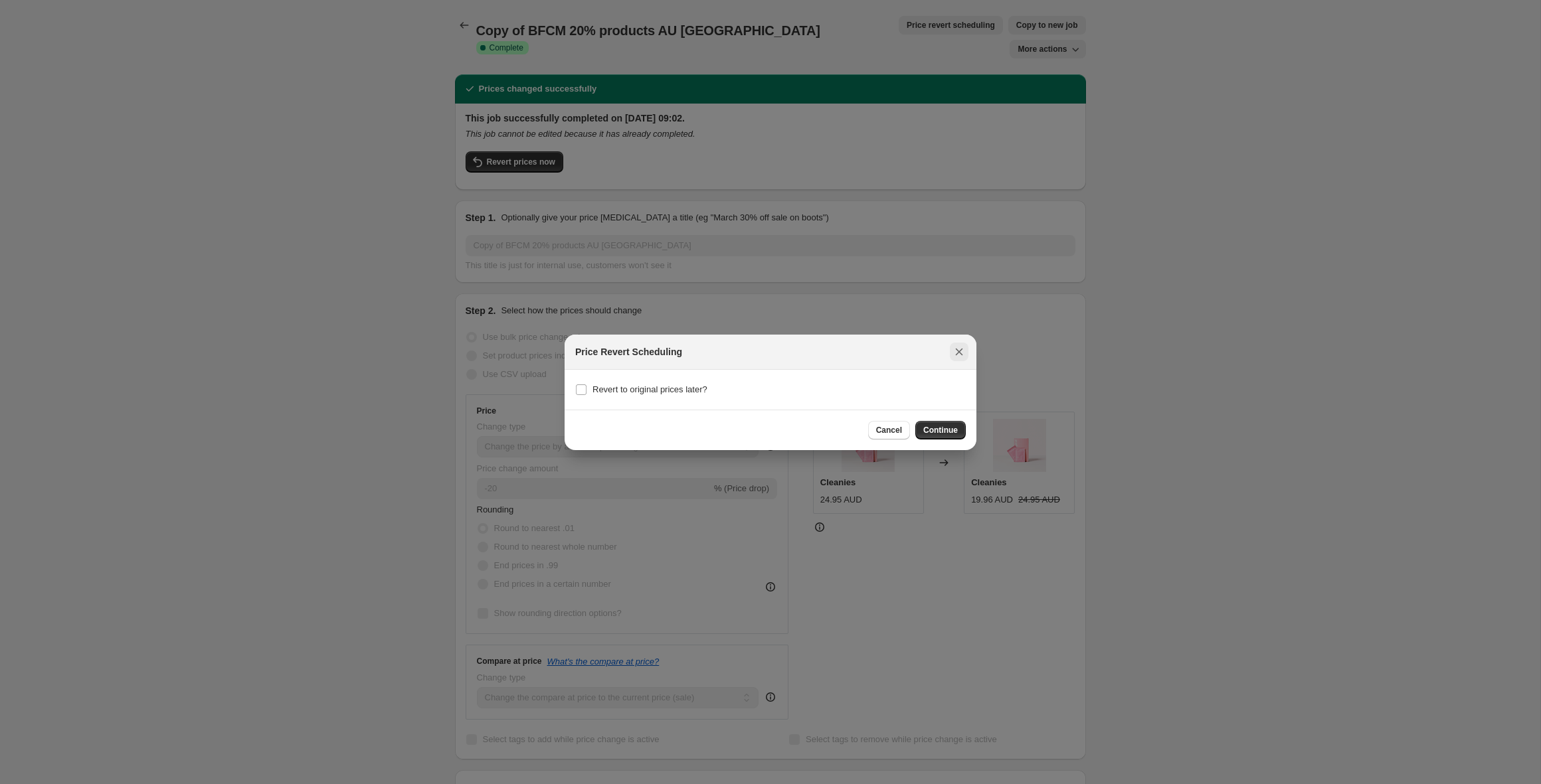
click at [956, 355] on icon "Close" at bounding box center [958, 351] width 13 height 13
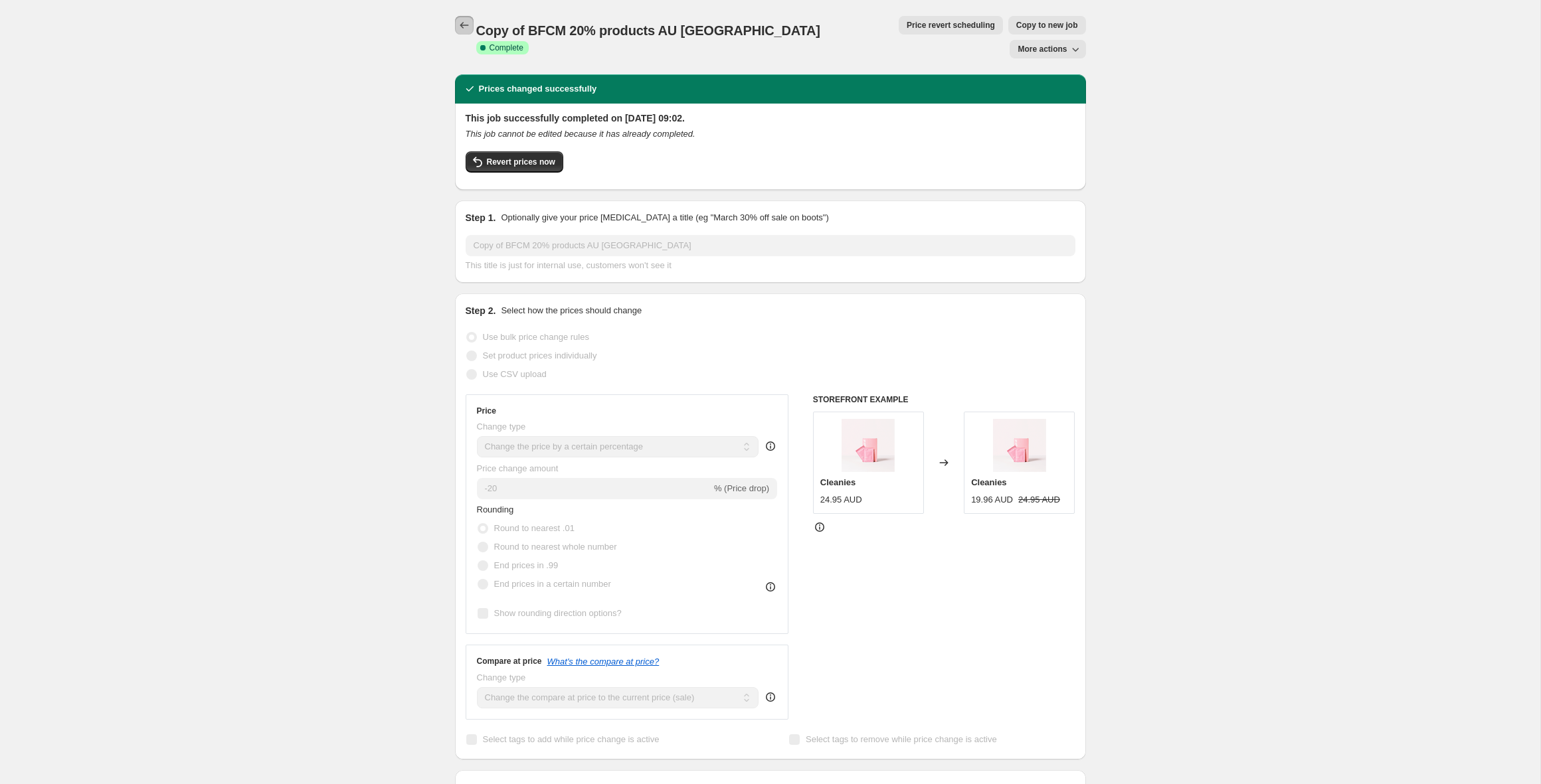
click at [458, 25] on icon "Price change jobs" at bounding box center [464, 25] width 13 height 13
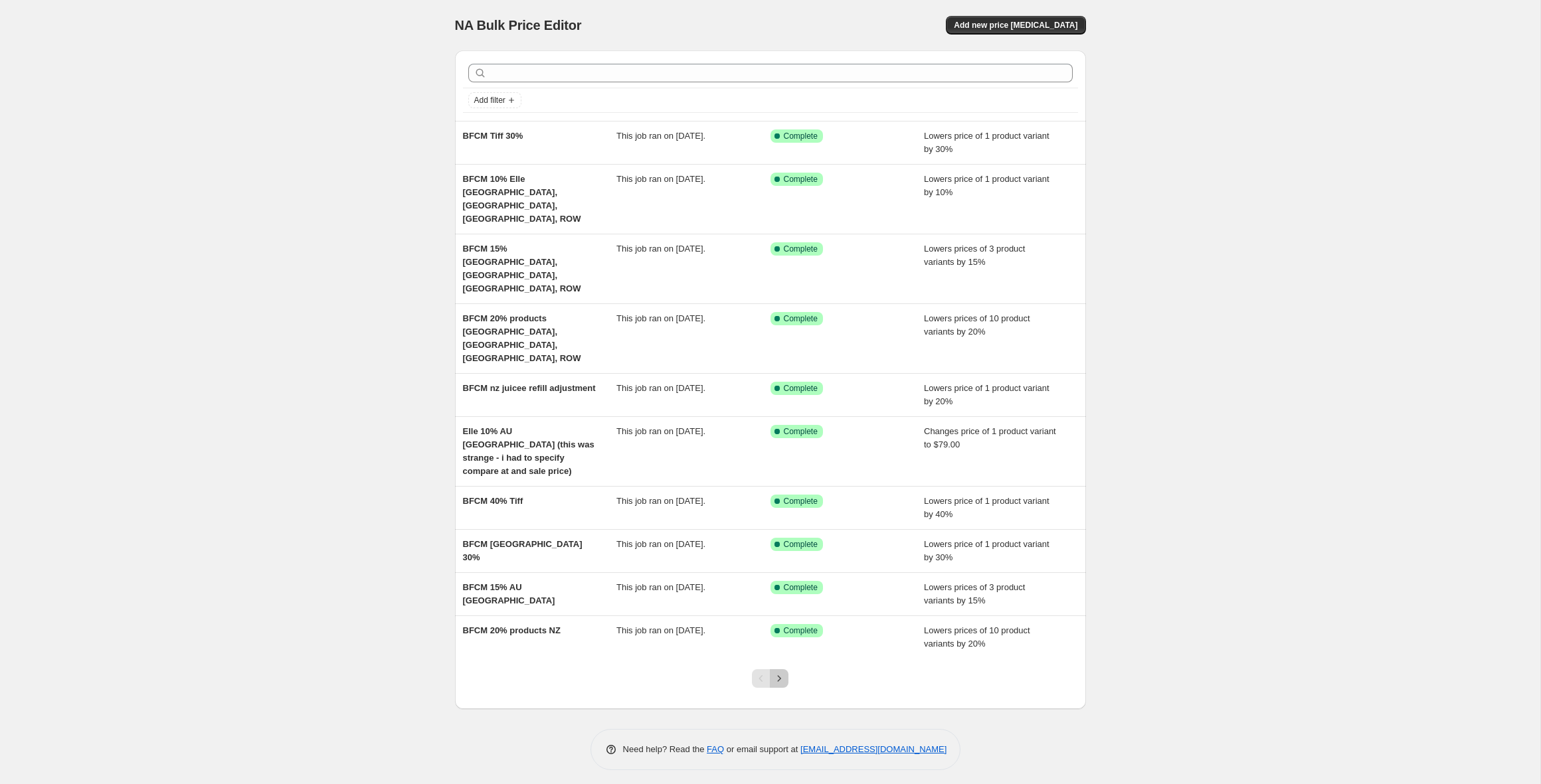
drag, startPoint x: 776, startPoint y: 583, endPoint x: 768, endPoint y: 570, distance: 15.3
click at [776, 672] on icon "Next" at bounding box center [778, 678] width 13 height 13
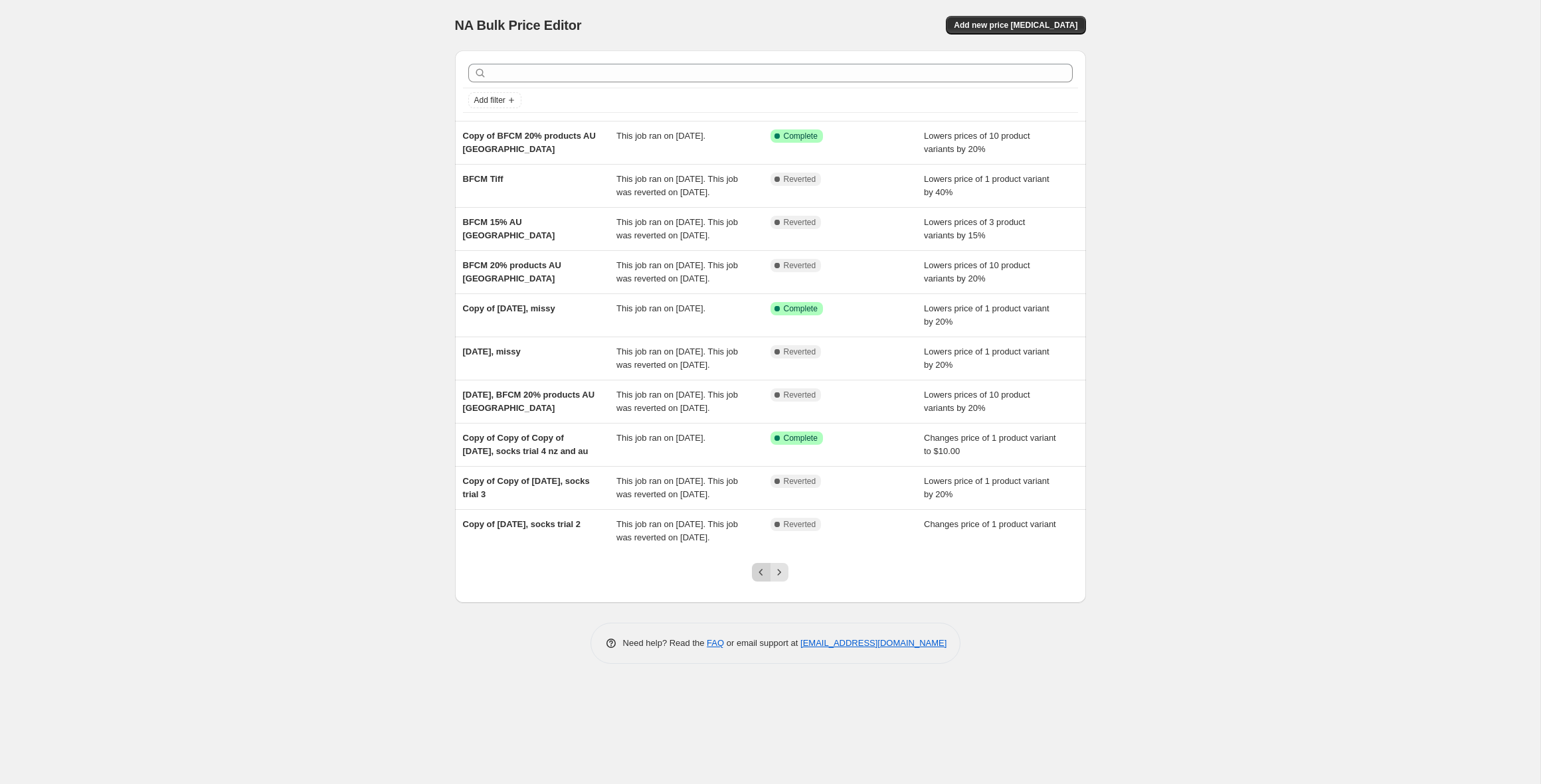
click at [758, 579] on icon "Previous" at bounding box center [760, 571] width 13 height 13
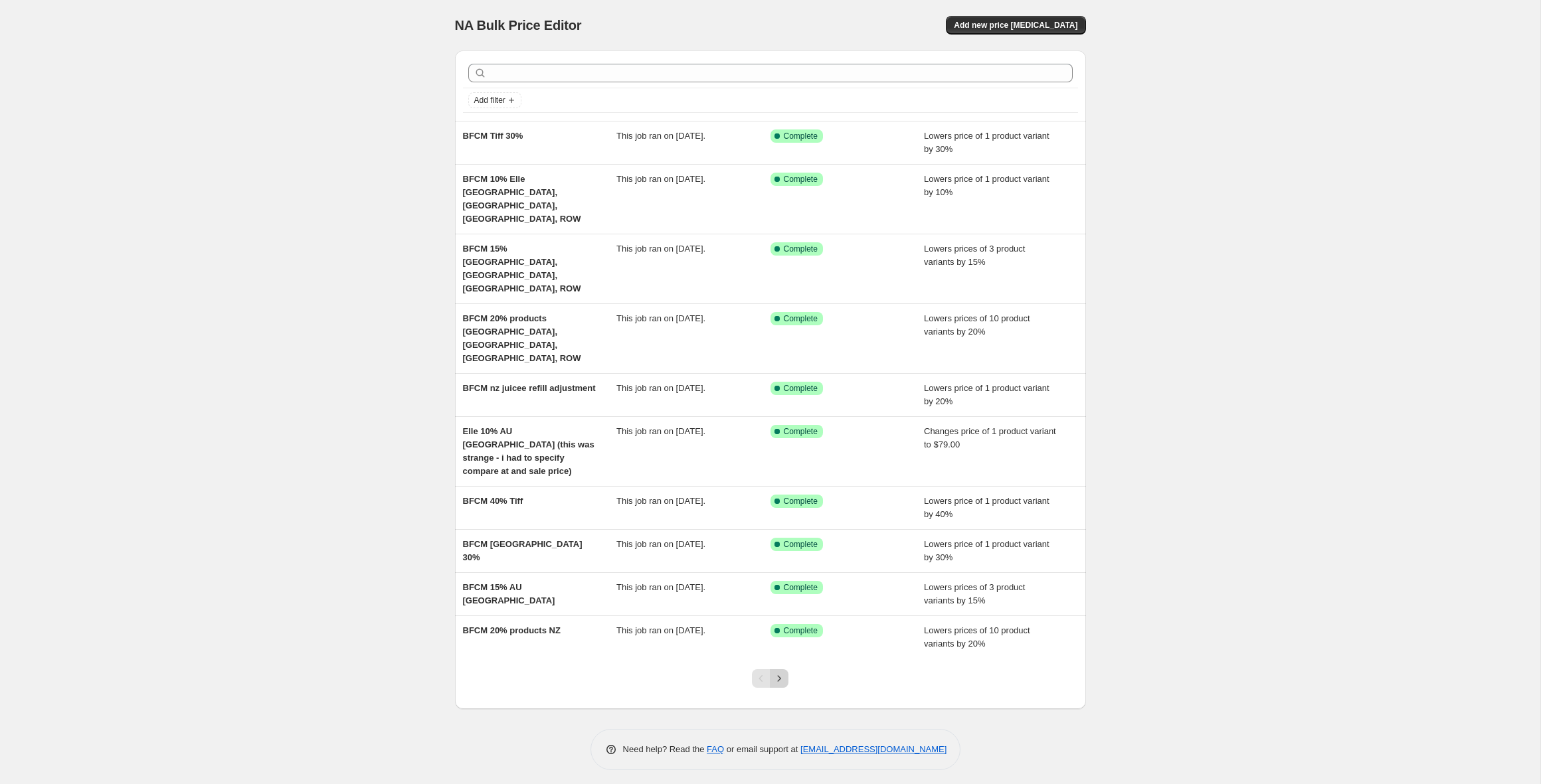
click at [777, 672] on icon "Next" at bounding box center [778, 678] width 13 height 13
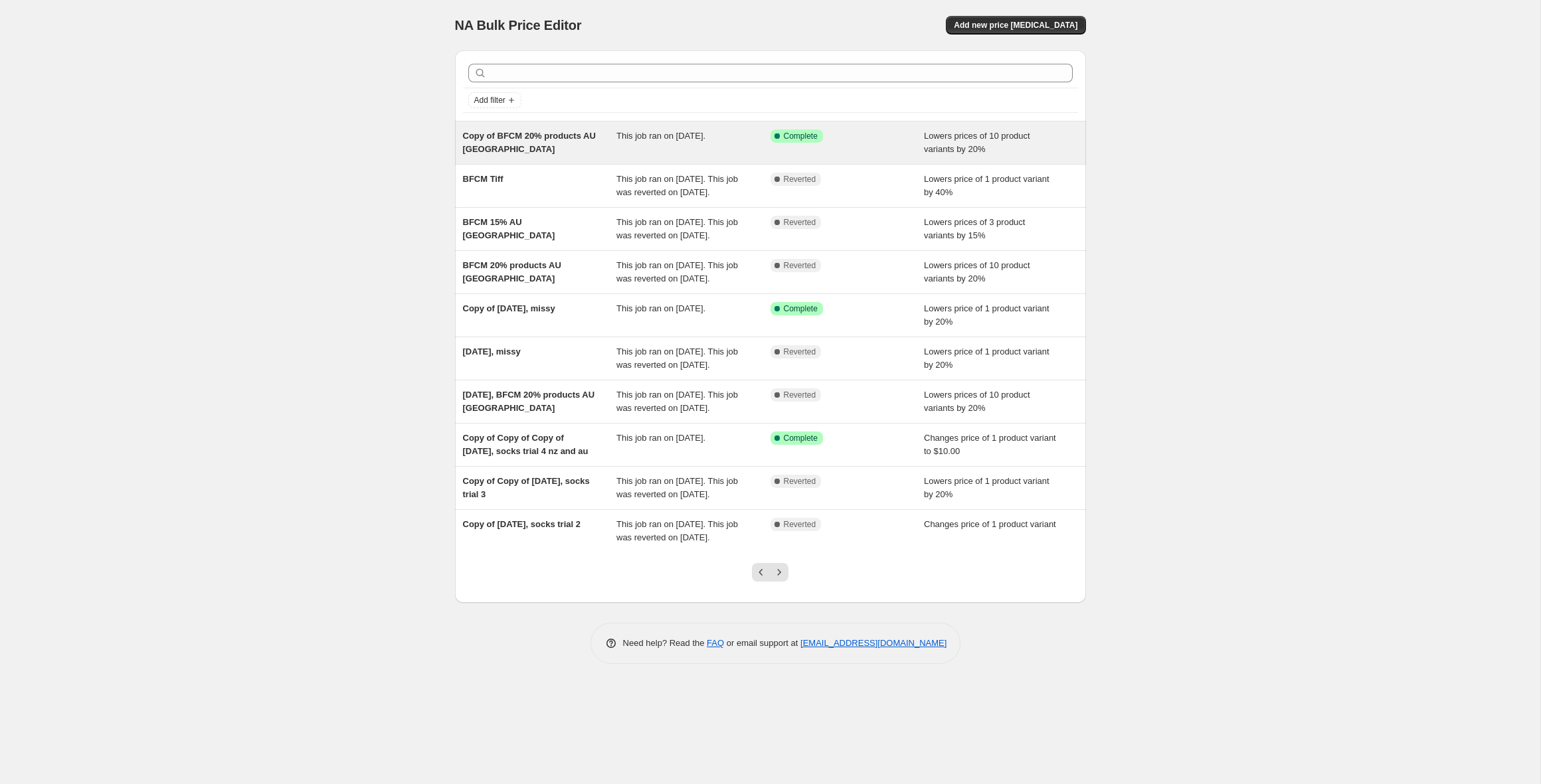
click at [583, 145] on div "Copy of BFCM 20% products AU [GEOGRAPHIC_DATA]" at bounding box center [540, 142] width 154 height 27
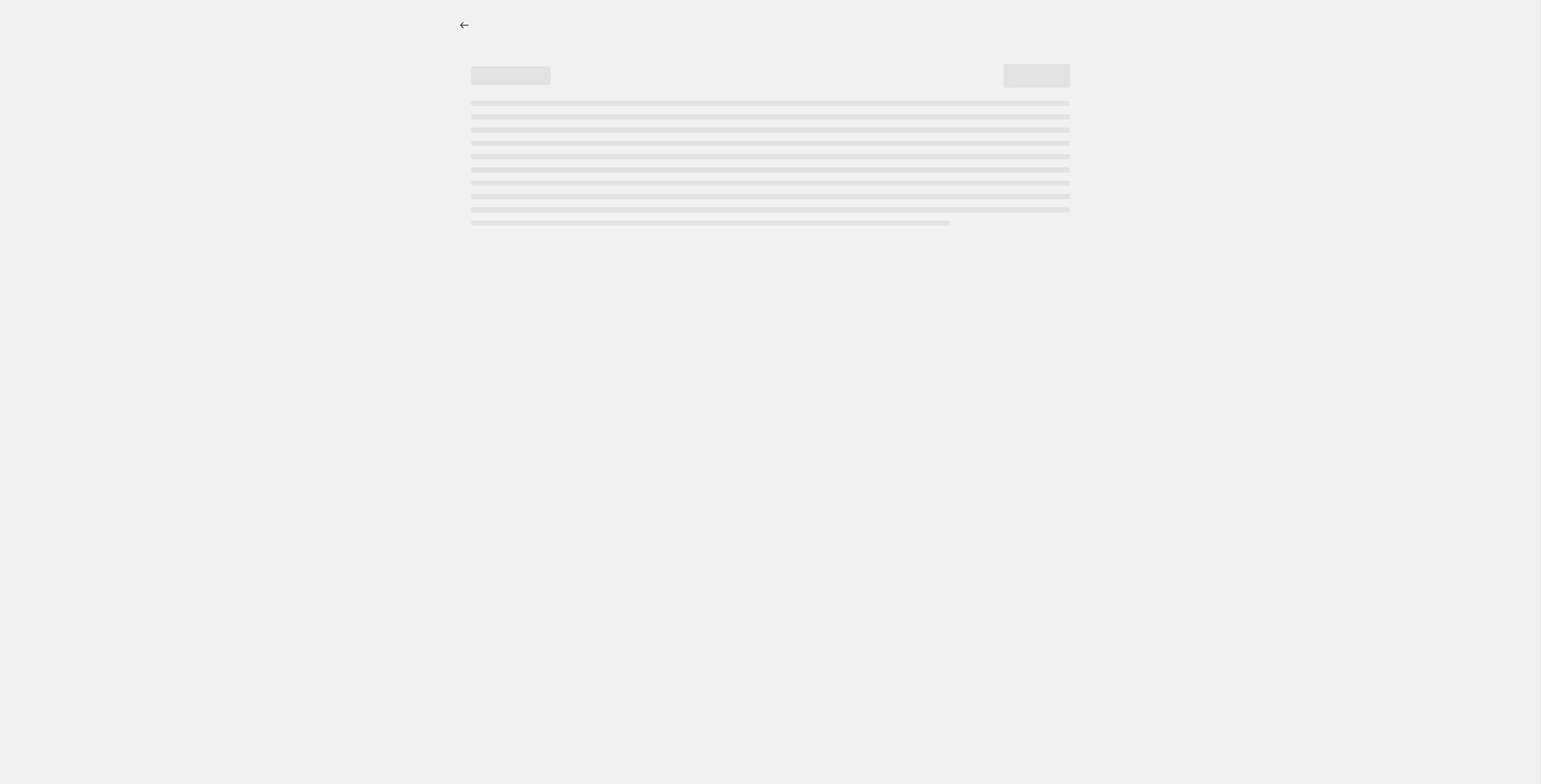
select select "percentage"
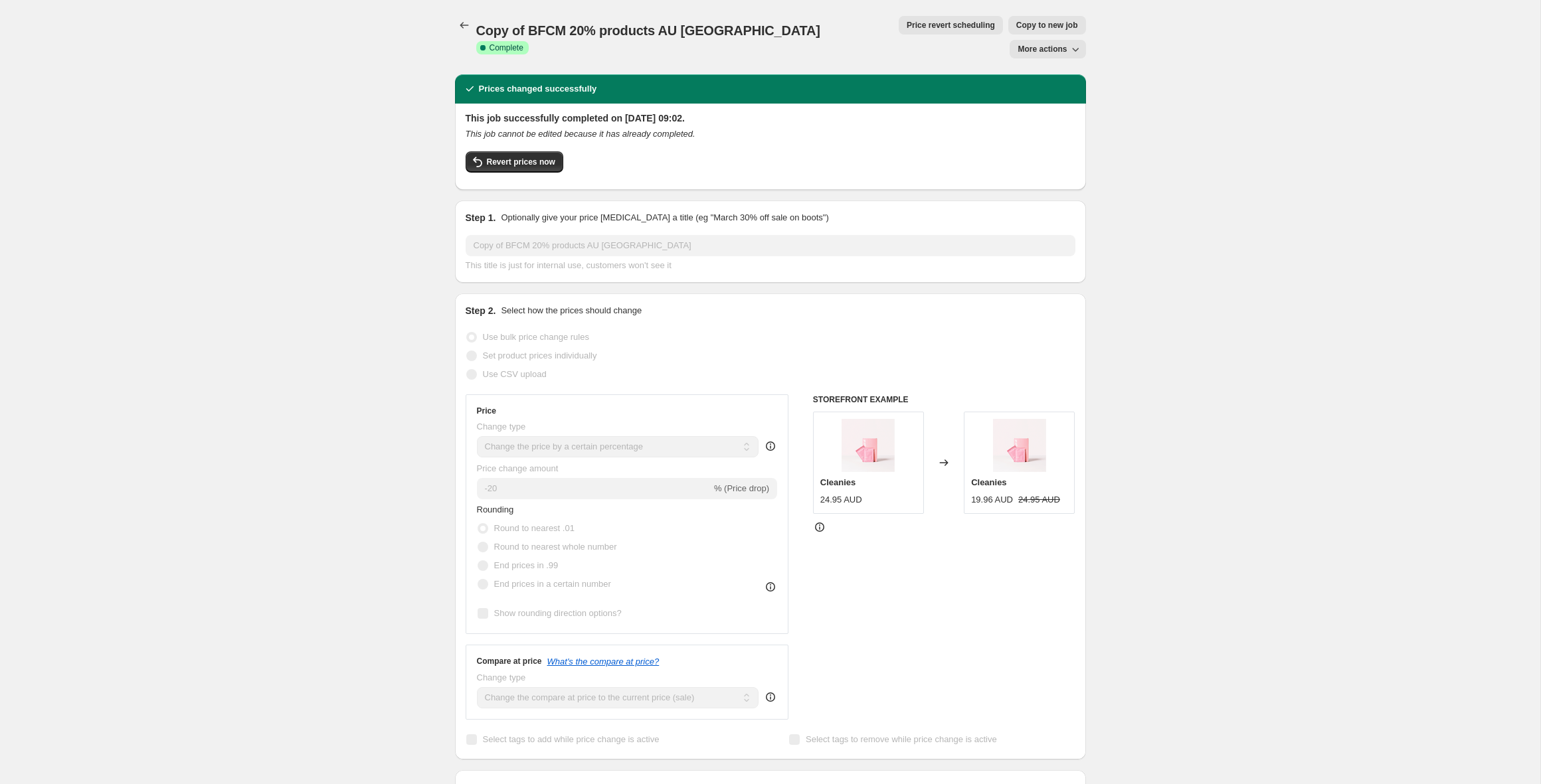
click at [907, 22] on span "Price revert scheduling" at bounding box center [950, 25] width 89 height 10
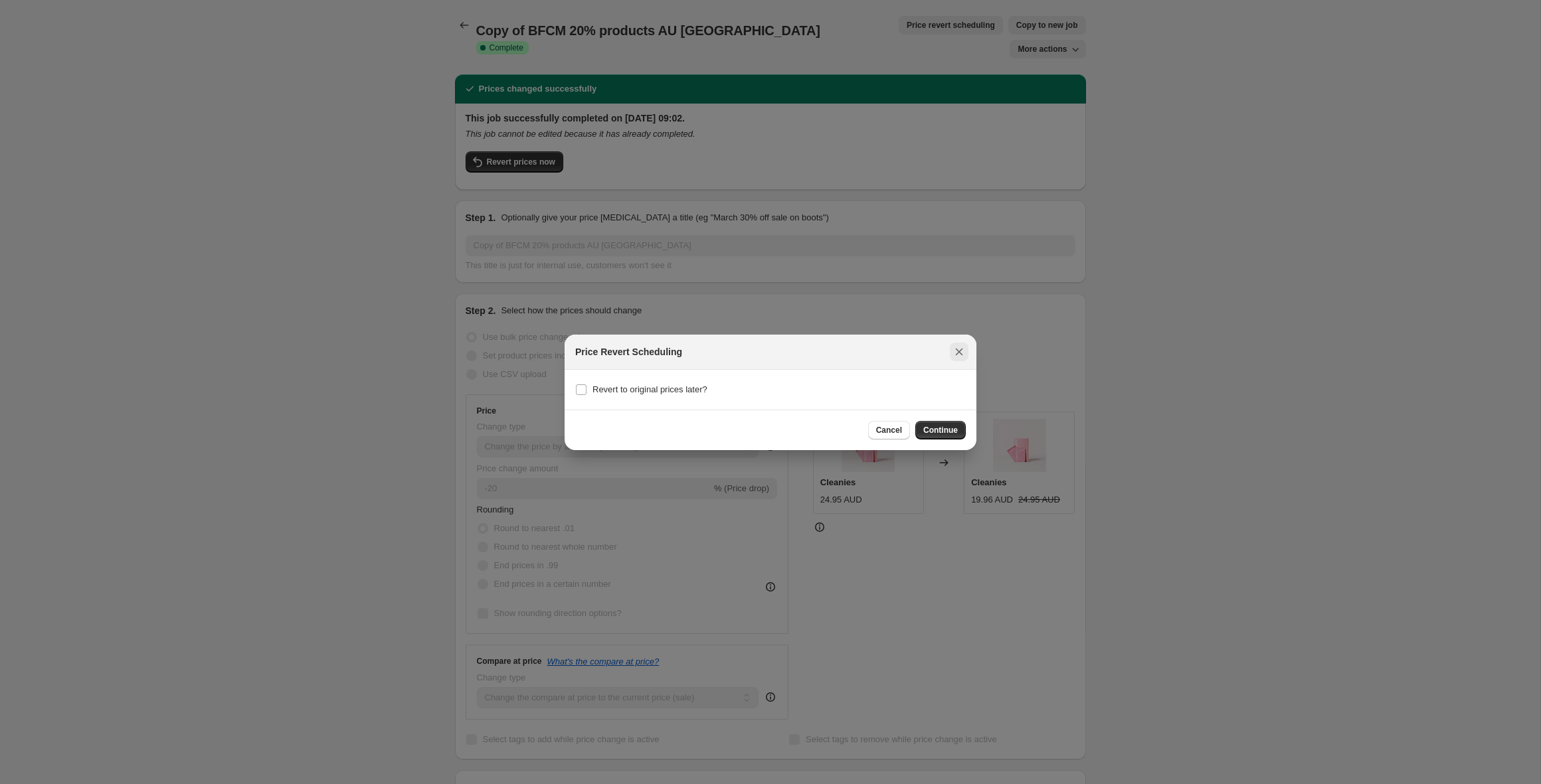
click at [956, 349] on icon "Close" at bounding box center [959, 351] width 7 height 7
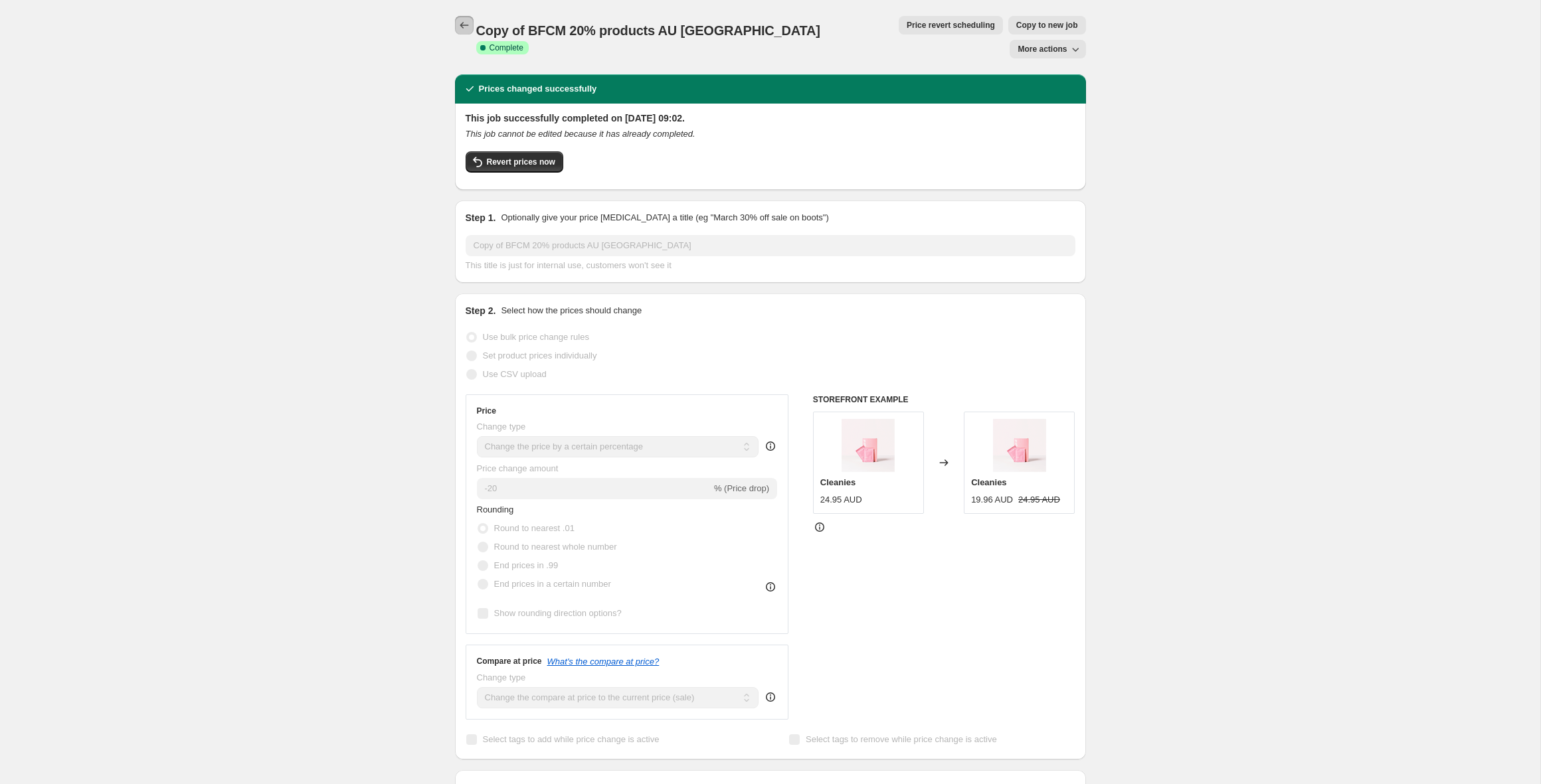
click at [463, 22] on icon "Price change jobs" at bounding box center [464, 25] width 13 height 13
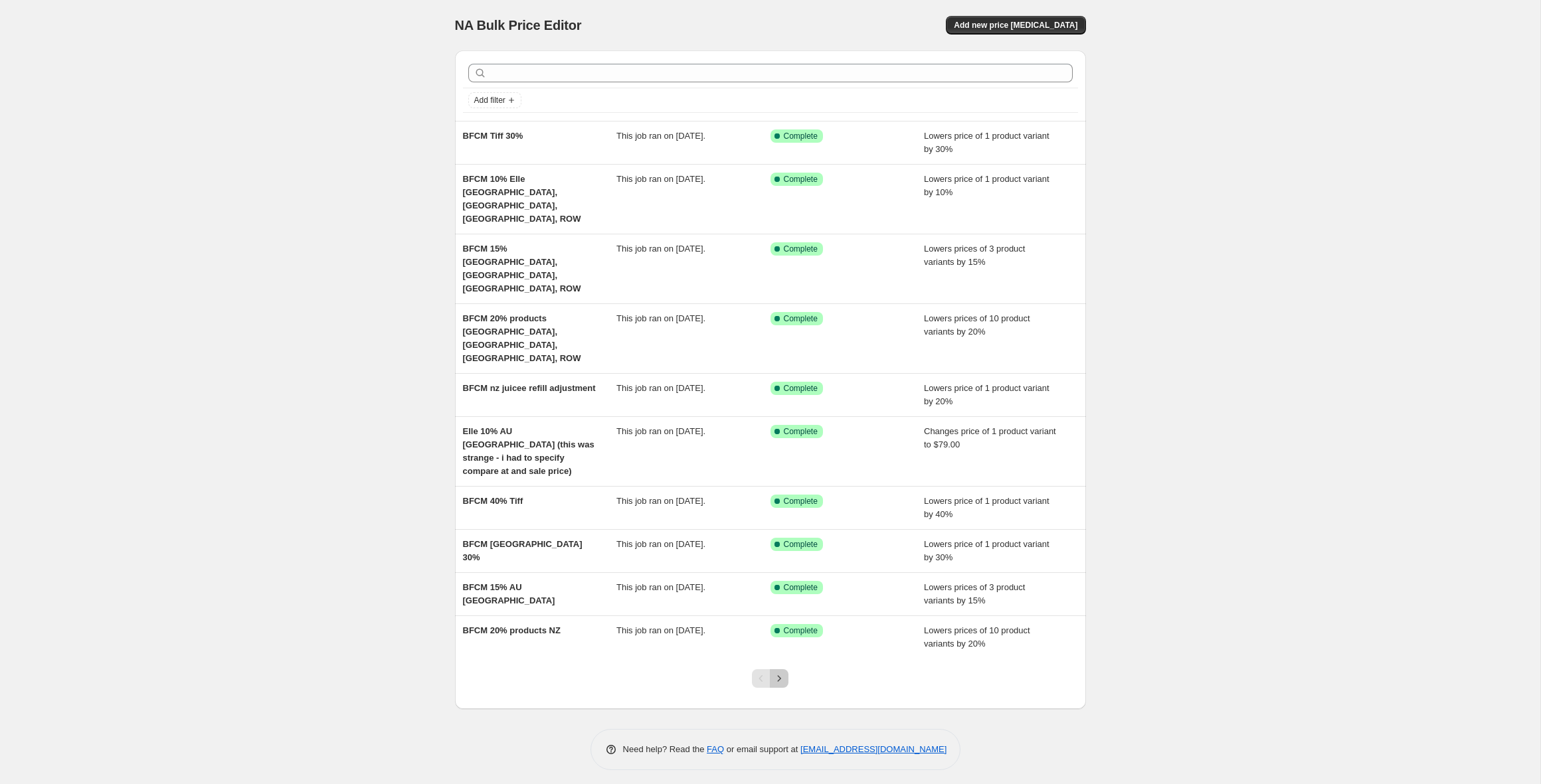
drag, startPoint x: 778, startPoint y: 590, endPoint x: 771, endPoint y: 587, distance: 7.6
click at [778, 672] on icon "Next" at bounding box center [778, 678] width 13 height 13
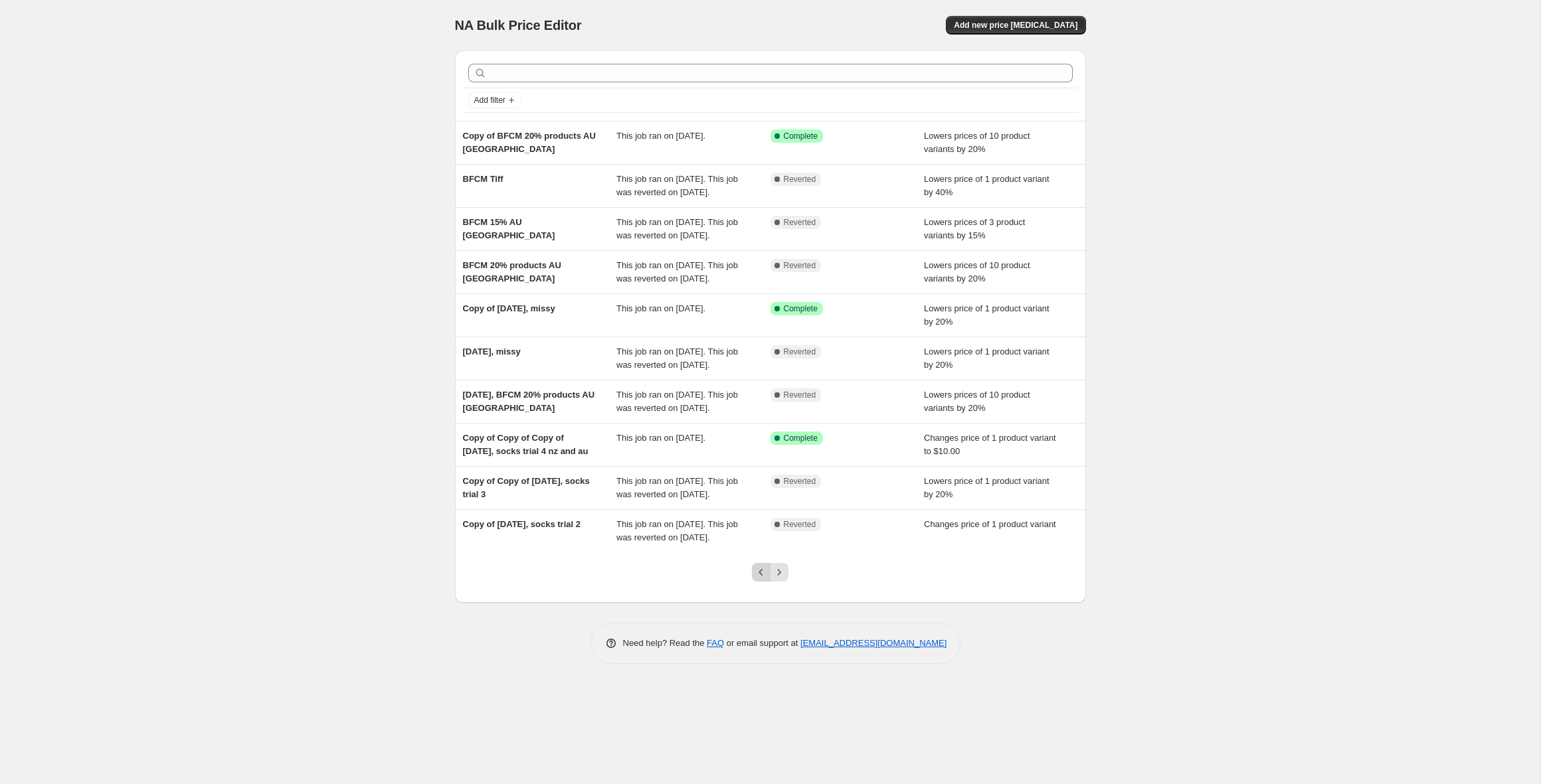
click at [759, 579] on icon "Previous" at bounding box center [760, 571] width 13 height 13
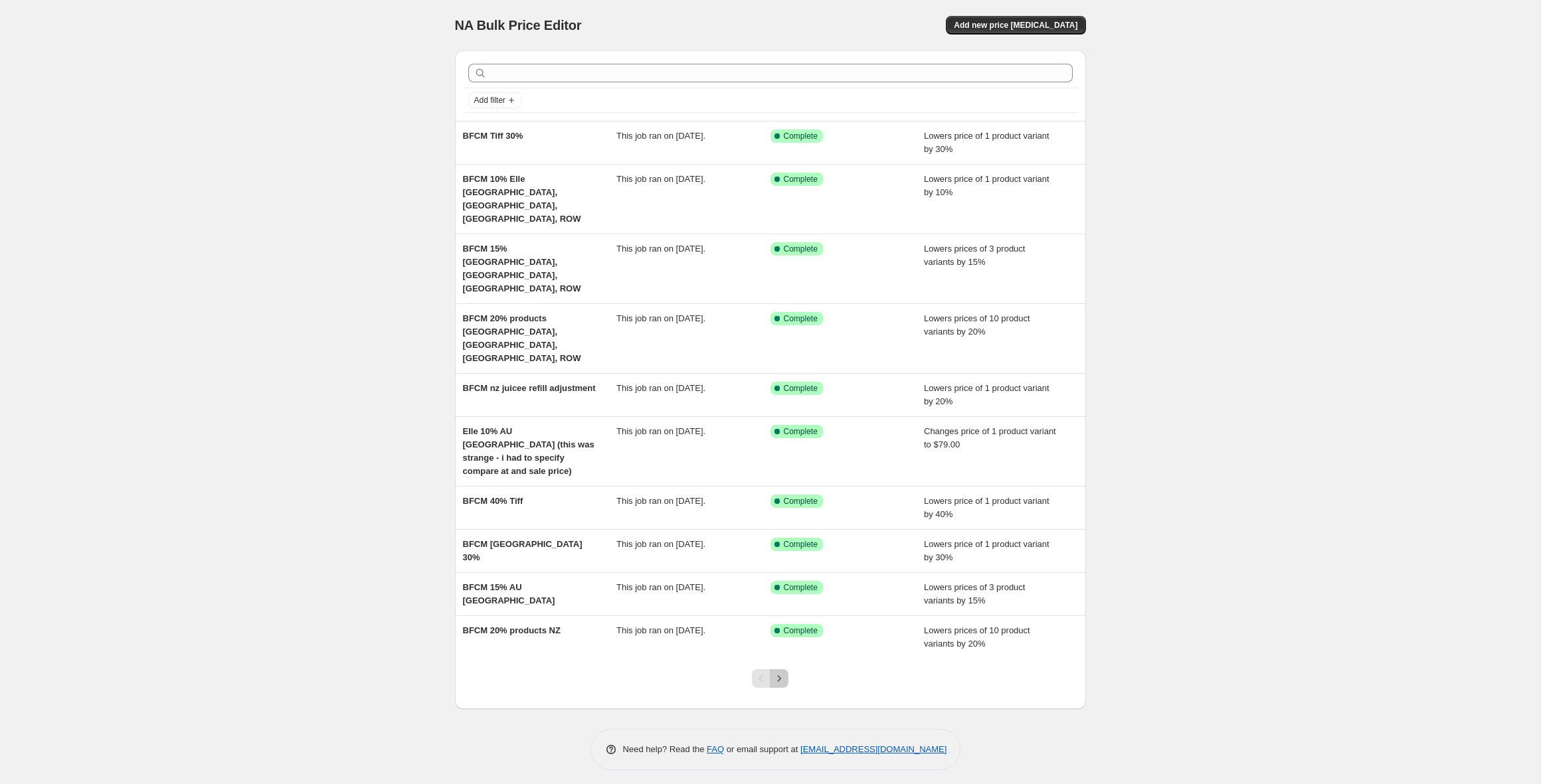
click at [786, 670] on button "Next" at bounding box center [779, 679] width 19 height 19
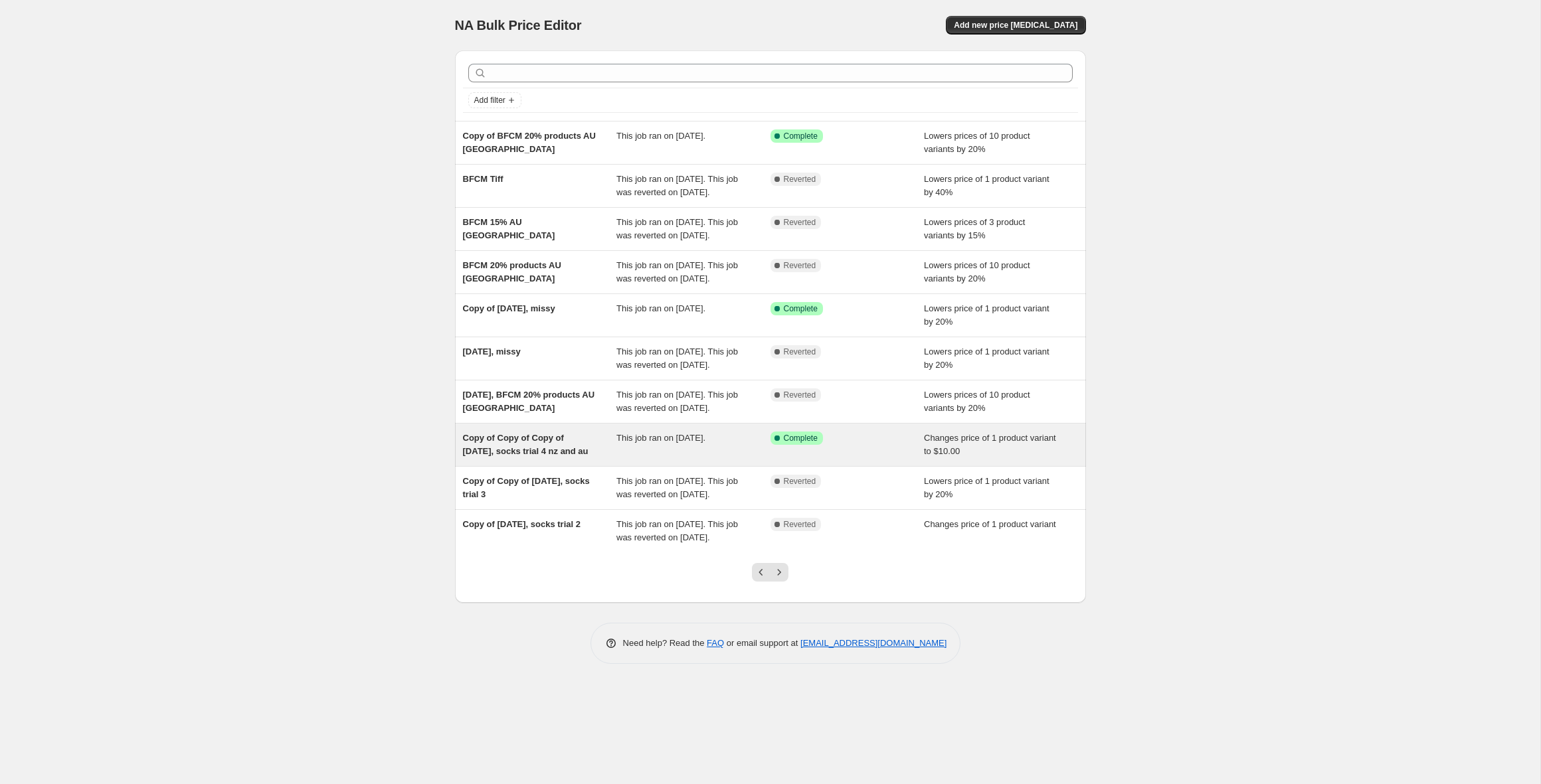
scroll to position [1, 0]
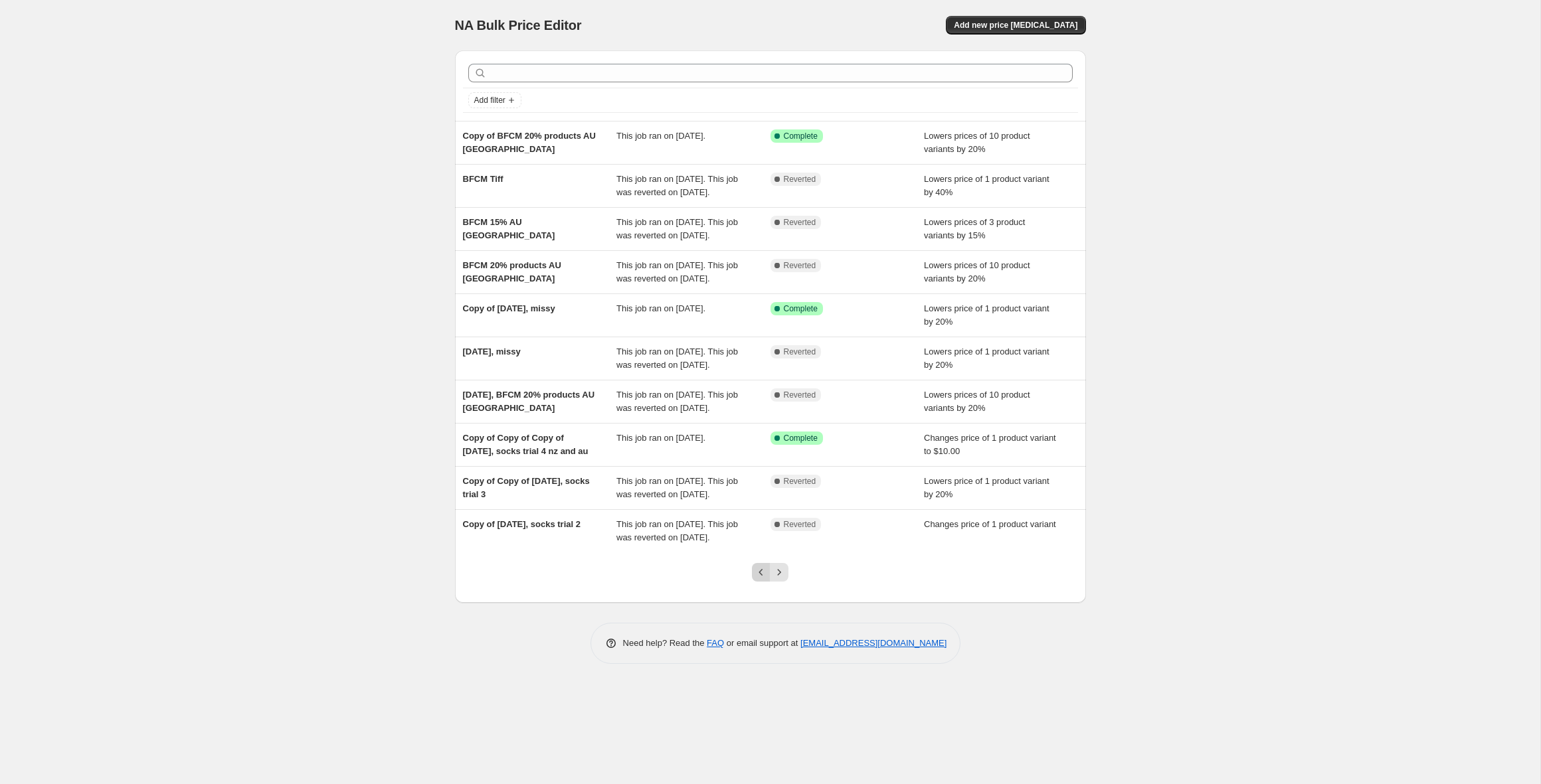
click at [758, 579] on icon "Previous" at bounding box center [760, 571] width 13 height 13
